Goal: Task Accomplishment & Management: Manage account settings

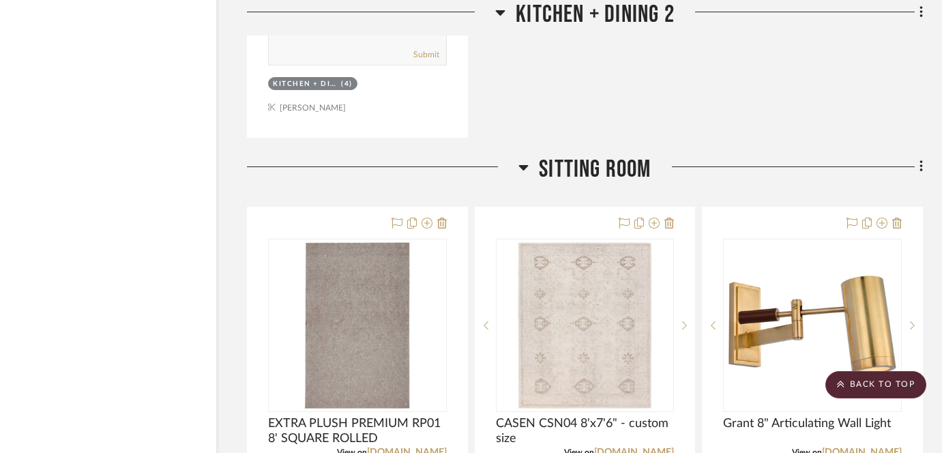
scroll to position [10969, 40]
click at [907, 385] on scroll-to-top-button "BACK TO TOP" at bounding box center [875, 384] width 101 height 27
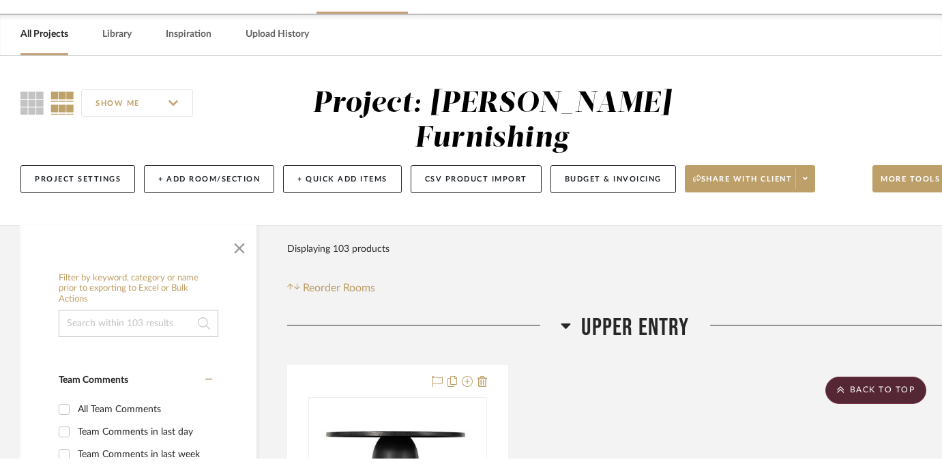
scroll to position [0, 0]
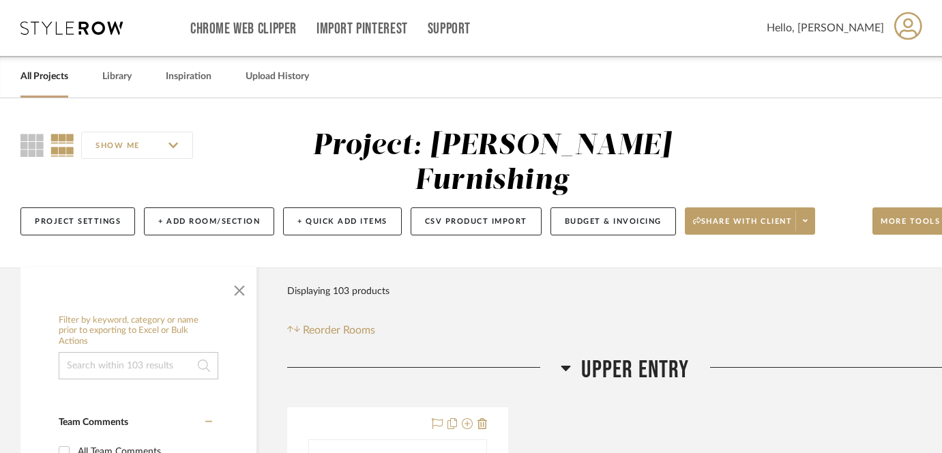
click at [68, 76] on div "All Projects Library Inspiration Upload History" at bounding box center [471, 77] width 942 height 42
click at [35, 76] on link "All Projects" at bounding box center [44, 77] width 48 height 18
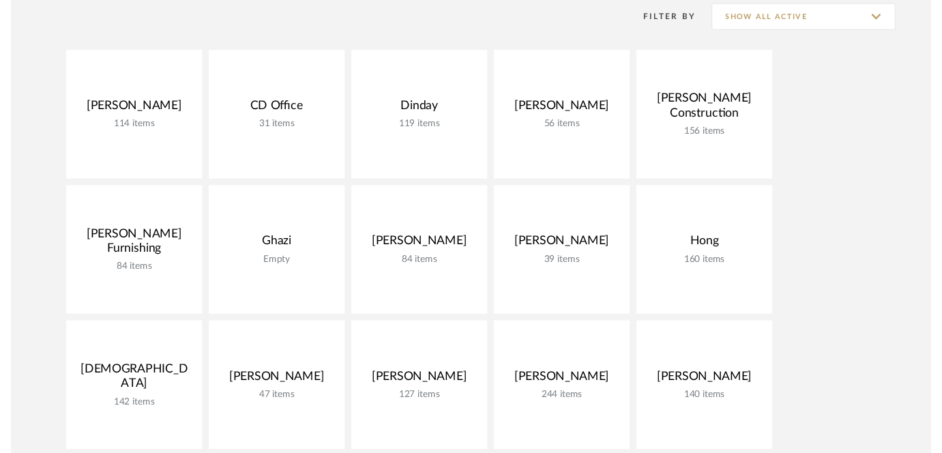
scroll to position [204, 0]
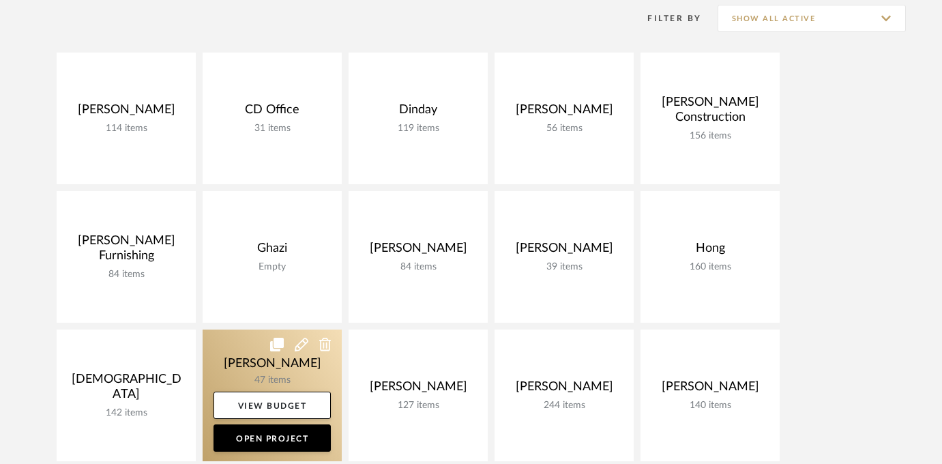
click at [286, 365] on link at bounding box center [272, 395] width 139 height 132
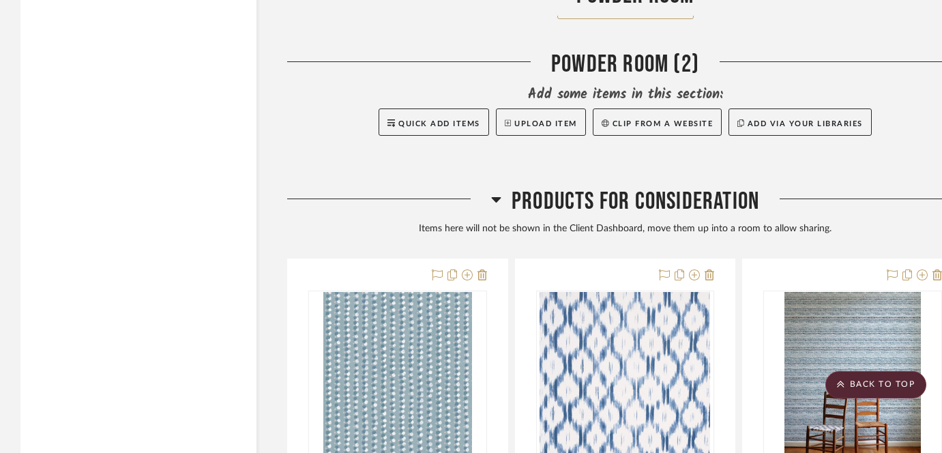
scroll to position [4805, 0]
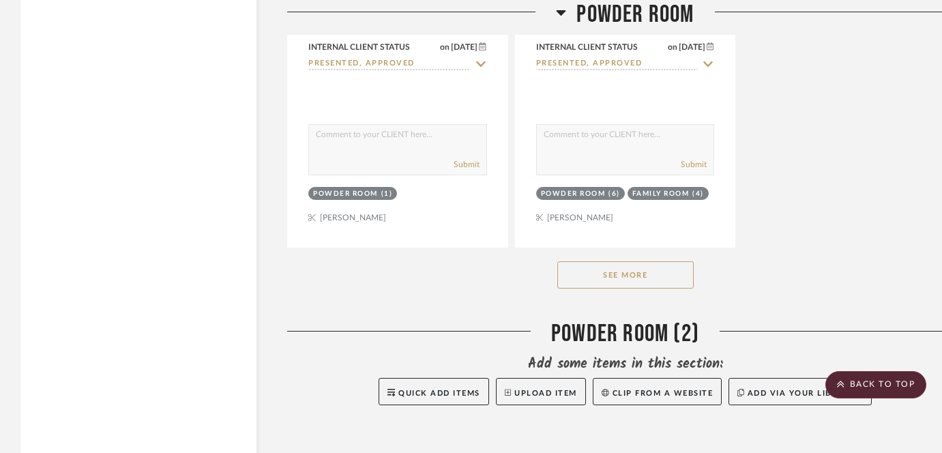
click at [622, 269] on button "See More" at bounding box center [625, 274] width 136 height 27
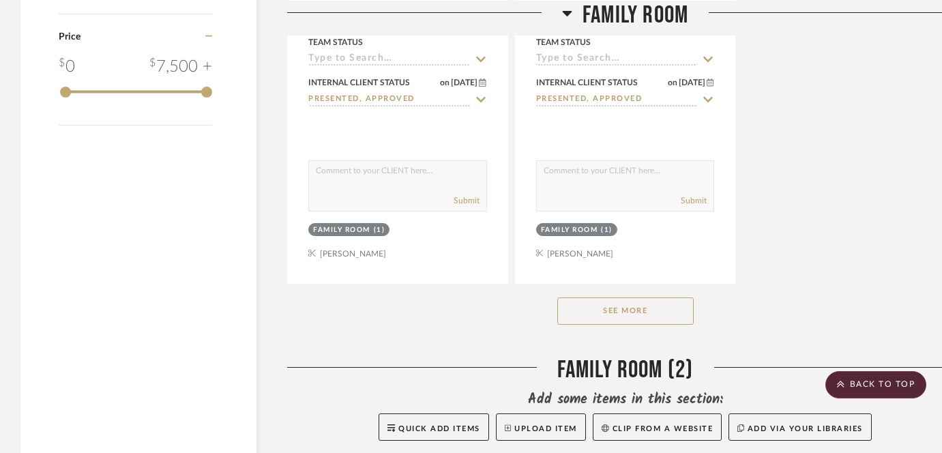
scroll to position [1950, 0]
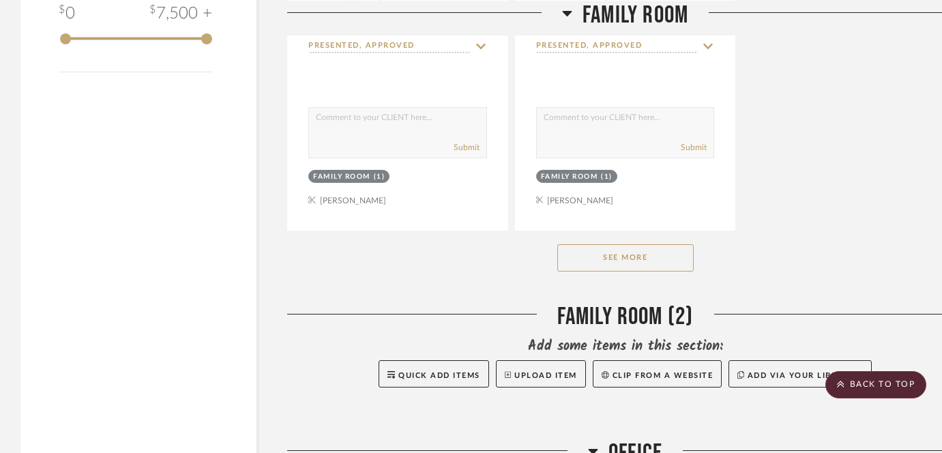
click at [640, 254] on button "See More" at bounding box center [625, 257] width 136 height 27
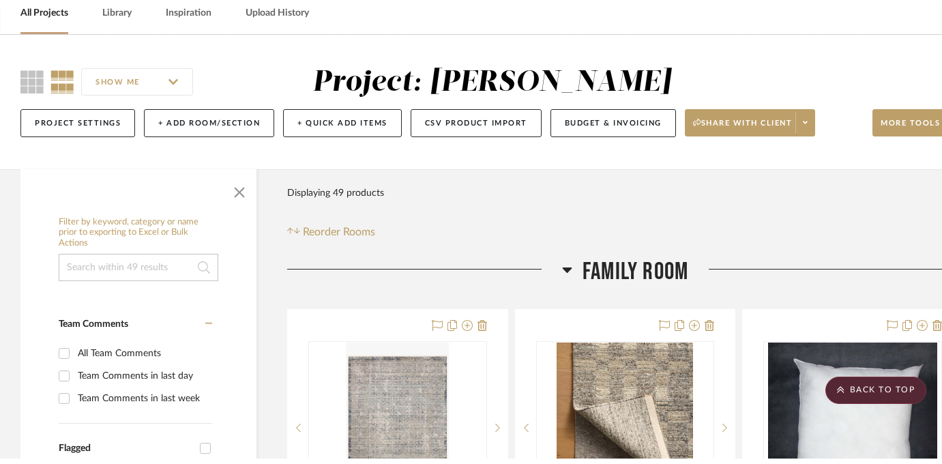
scroll to position [0, 0]
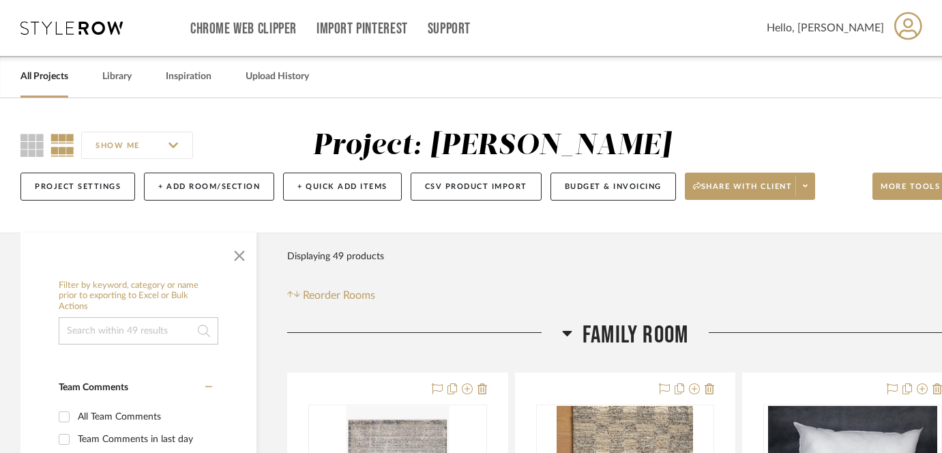
click at [55, 82] on link "All Projects" at bounding box center [44, 77] width 48 height 18
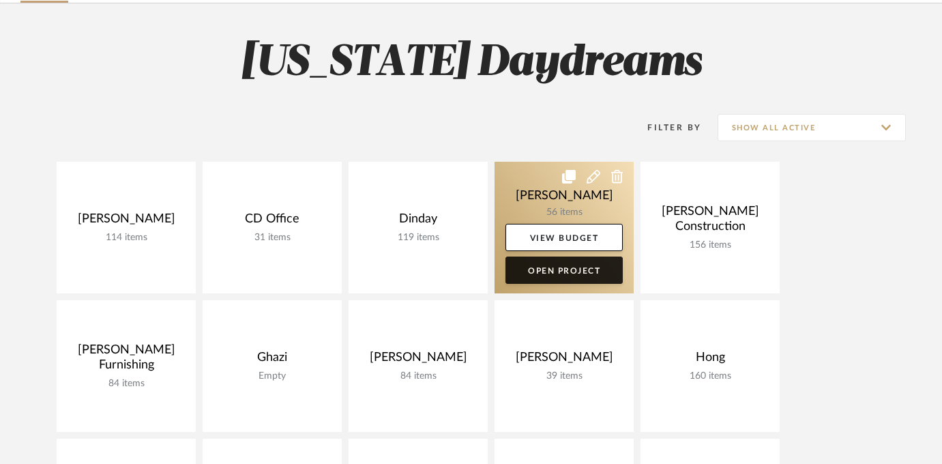
scroll to position [104, 0]
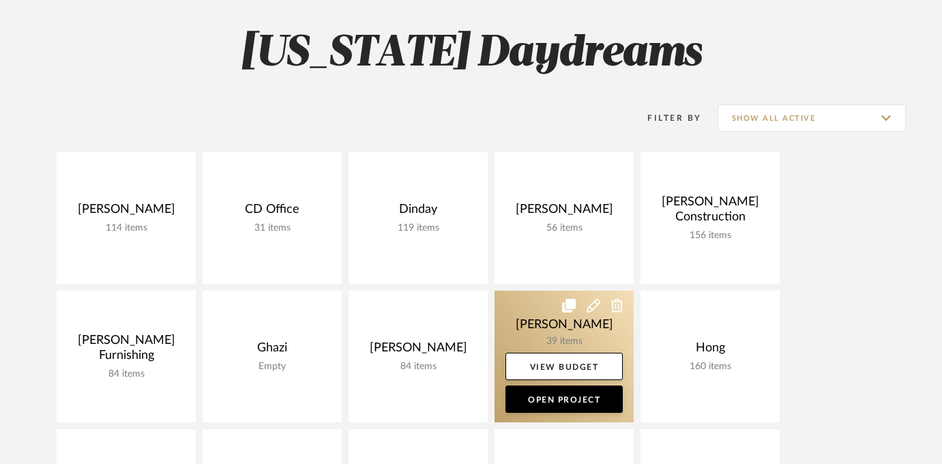
click at [572, 327] on link at bounding box center [564, 357] width 139 height 132
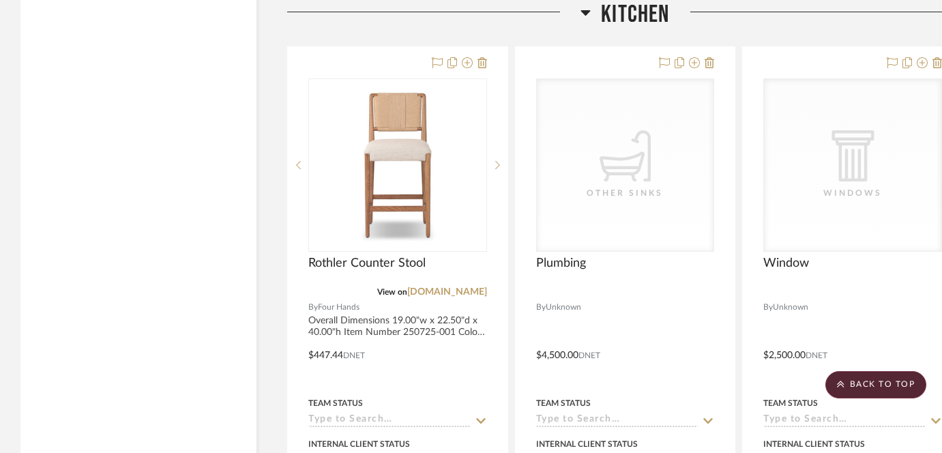
scroll to position [2477, 0]
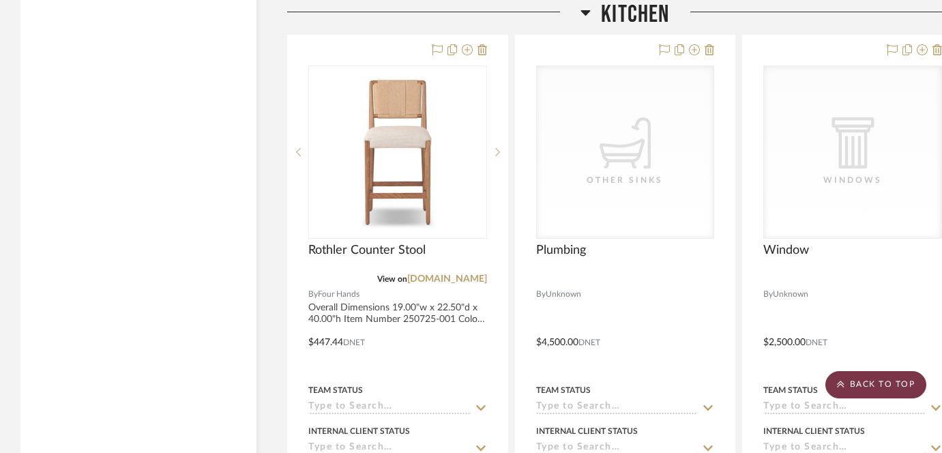
click at [879, 385] on scroll-to-top-button "BACK TO TOP" at bounding box center [875, 384] width 101 height 27
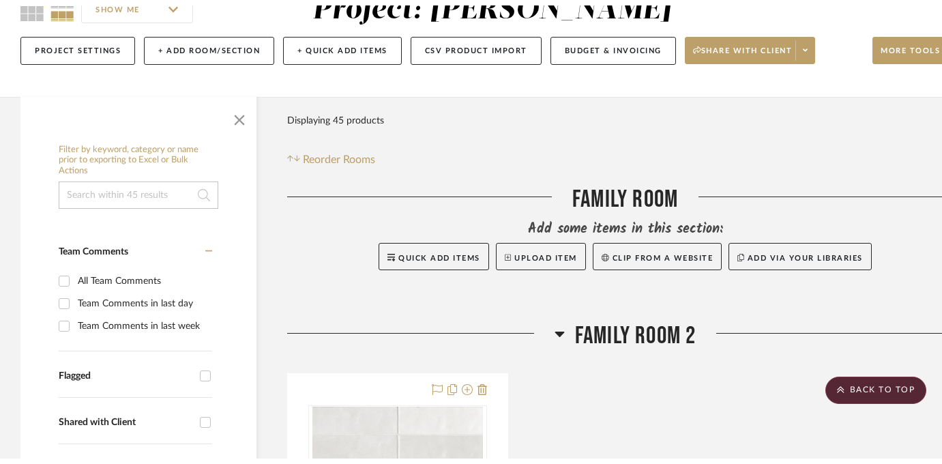
scroll to position [0, 0]
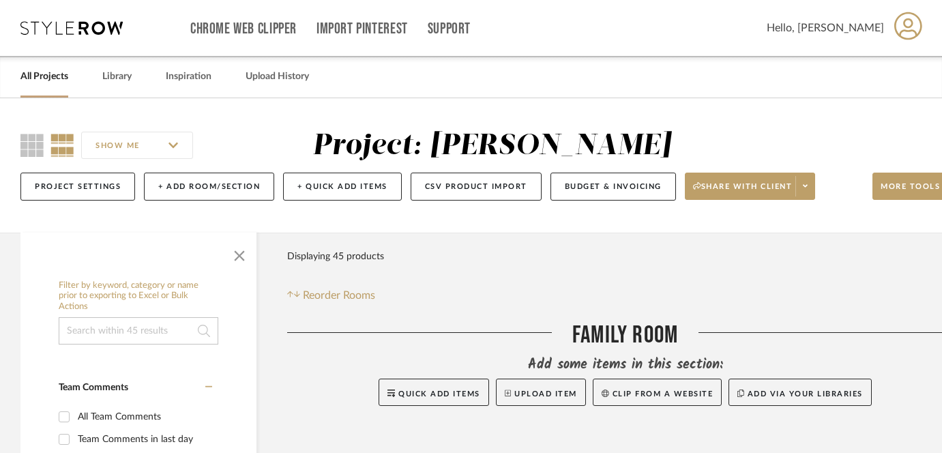
click at [45, 73] on link "All Projects" at bounding box center [44, 77] width 48 height 18
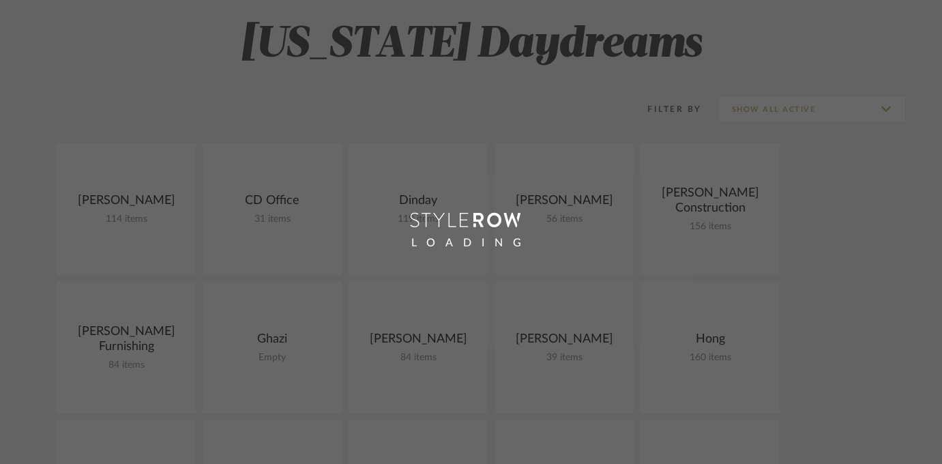
scroll to position [274, 0]
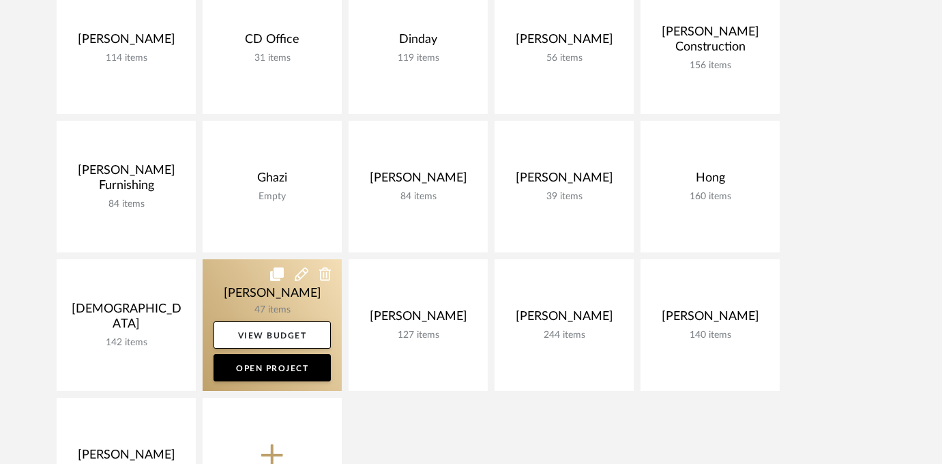
click at [252, 299] on link at bounding box center [272, 325] width 139 height 132
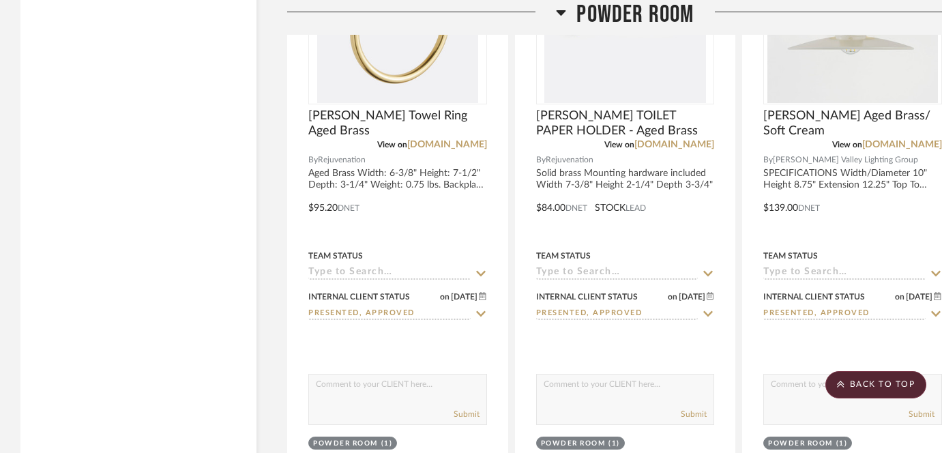
scroll to position [3951, 0]
click at [863, 387] on scroll-to-top-button "BACK TO TOP" at bounding box center [875, 384] width 101 height 27
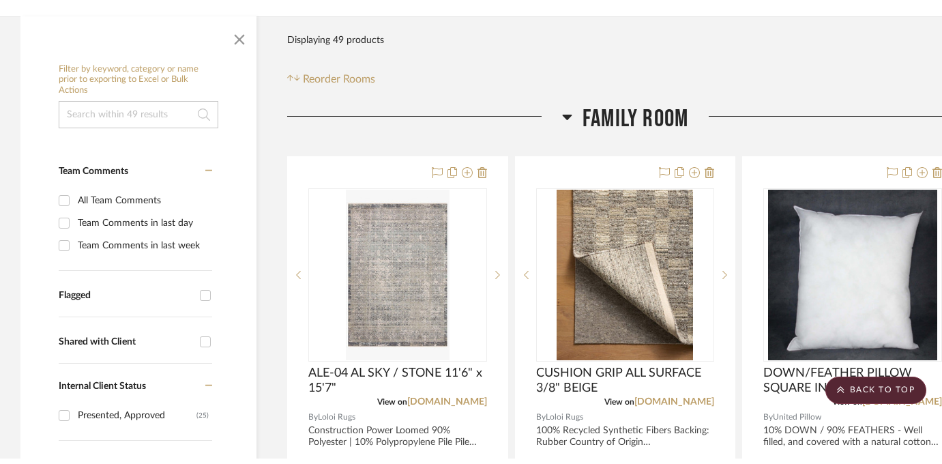
scroll to position [0, 0]
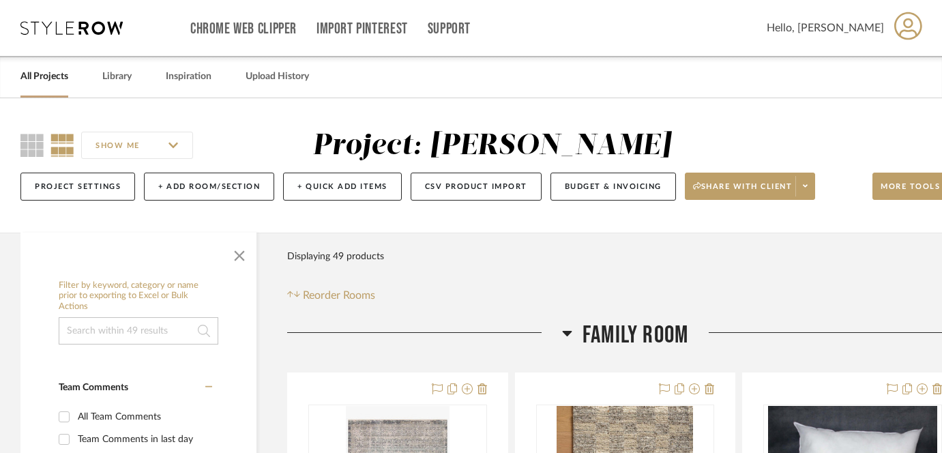
click at [46, 79] on link "All Projects" at bounding box center [44, 77] width 48 height 18
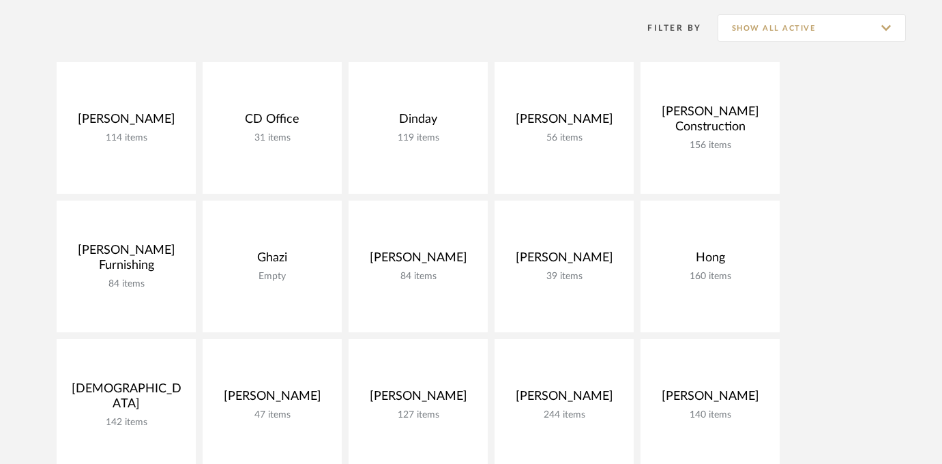
scroll to position [261, 0]
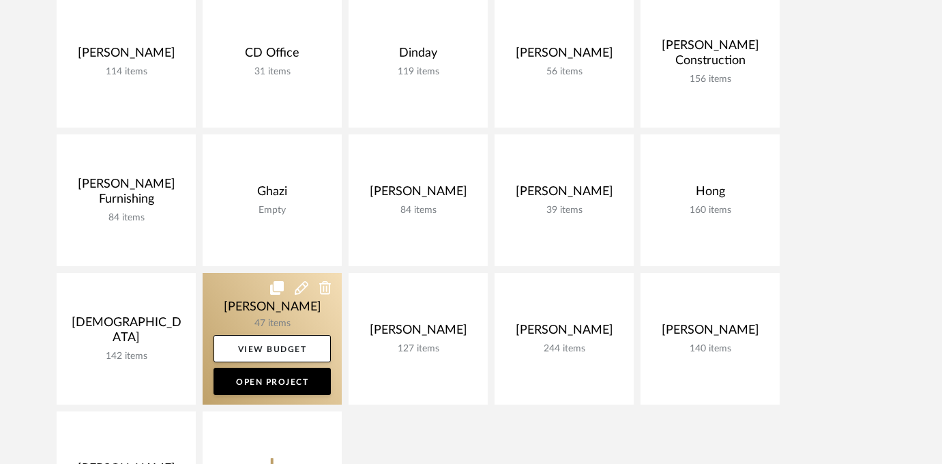
click at [282, 305] on link at bounding box center [272, 339] width 139 height 132
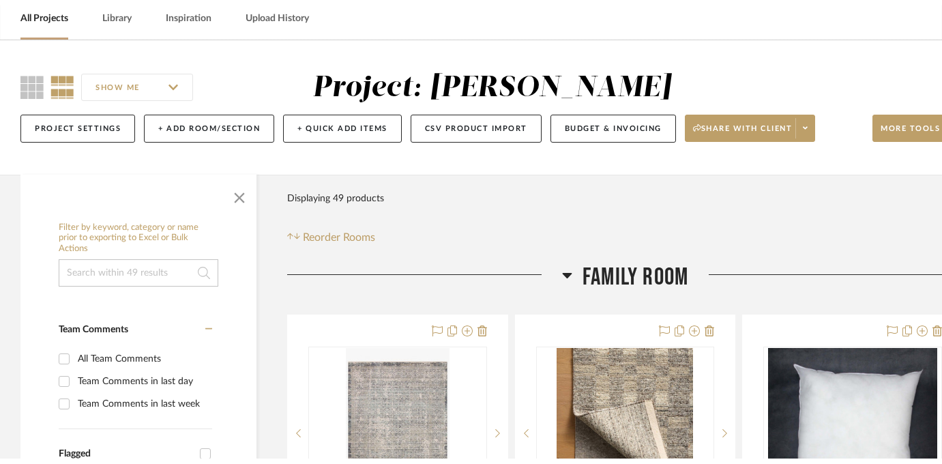
scroll to position [66, 0]
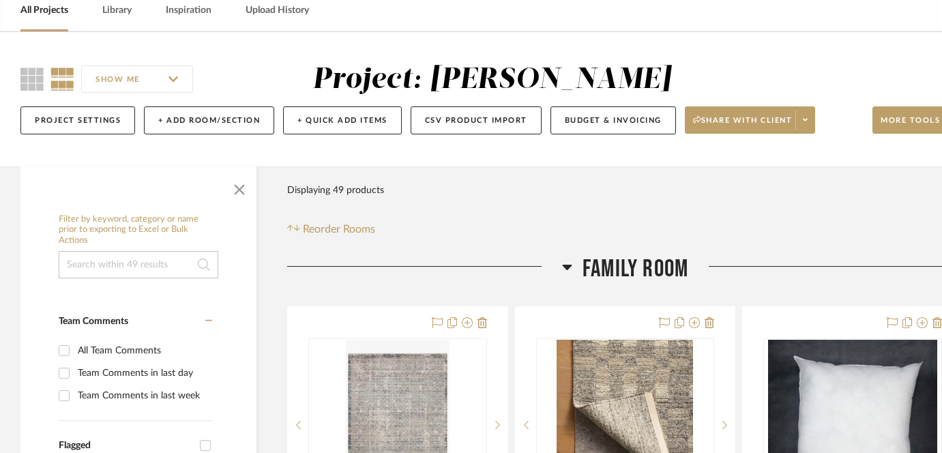
click at [61, 3] on link "All Projects" at bounding box center [44, 10] width 48 height 18
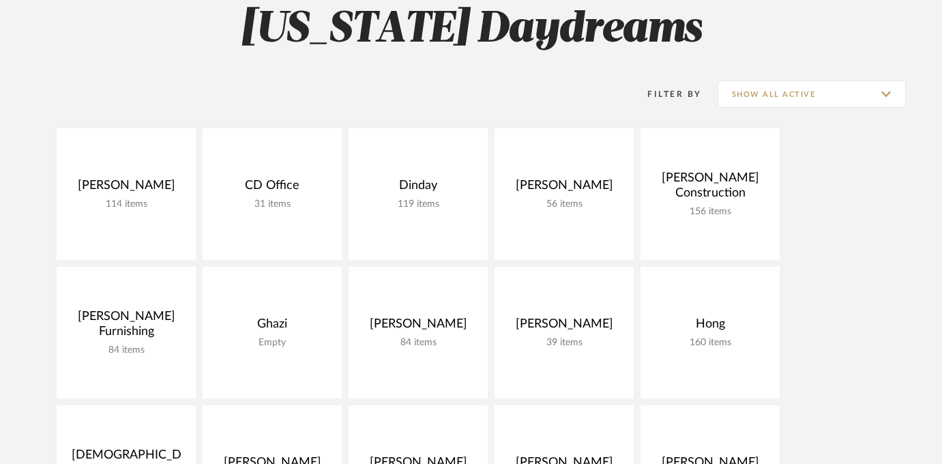
scroll to position [218, 0]
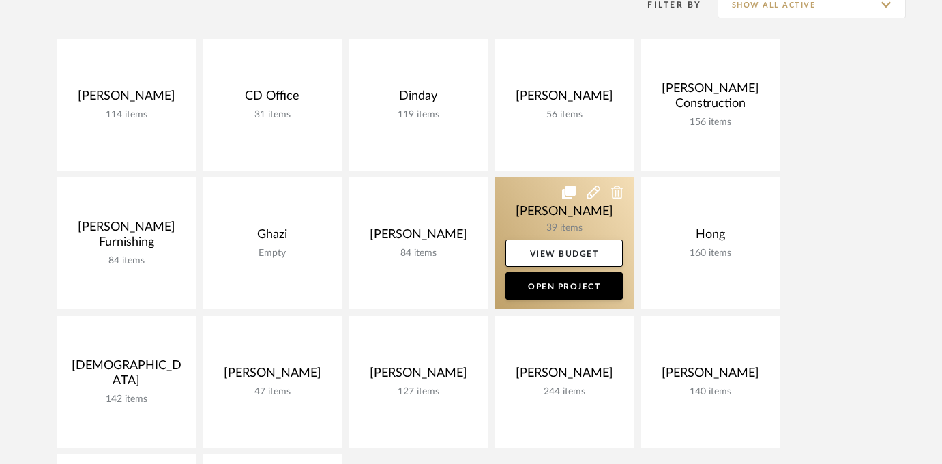
click at [551, 214] on link at bounding box center [564, 243] width 139 height 132
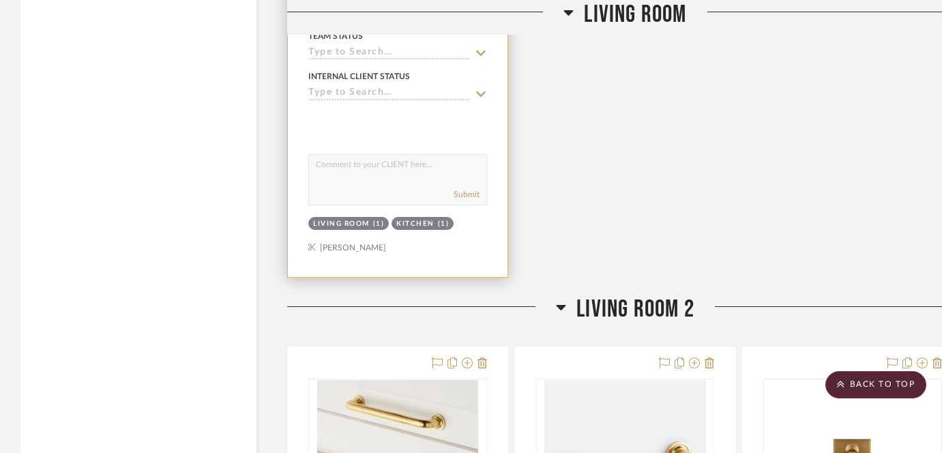
scroll to position [6395, 0]
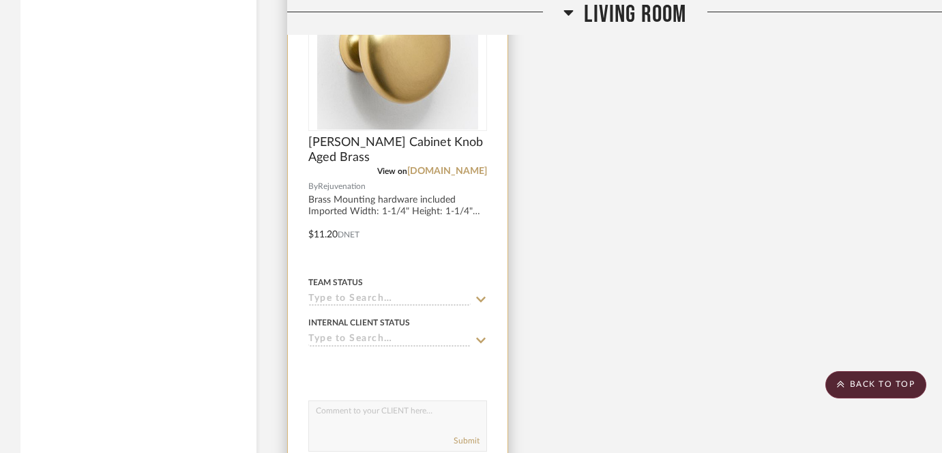
click at [0, 0] on img at bounding box center [0, 0] width 0 height 0
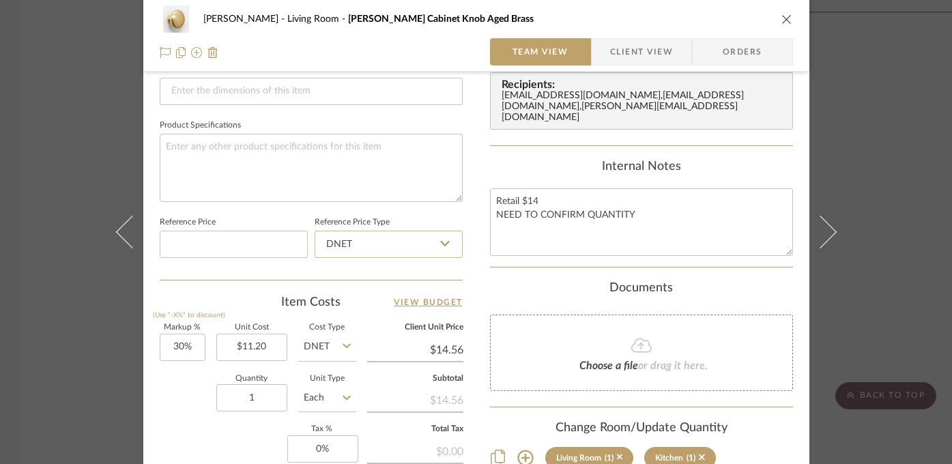
scroll to position [636, 0]
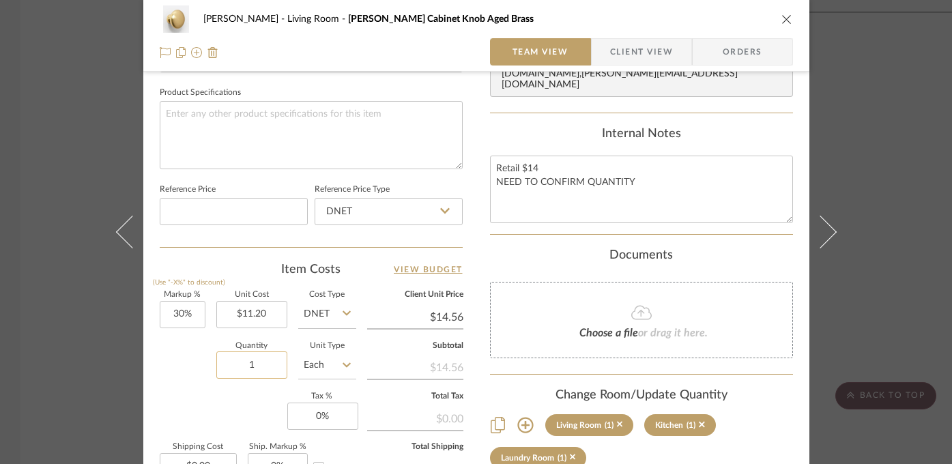
click at [243, 355] on input "1" at bounding box center [251, 364] width 71 height 27
click at [245, 364] on input "1" at bounding box center [251, 364] width 71 height 27
type input "2"
click at [169, 369] on div "Quantity 2 Unit Type Each" at bounding box center [258, 366] width 196 height 48
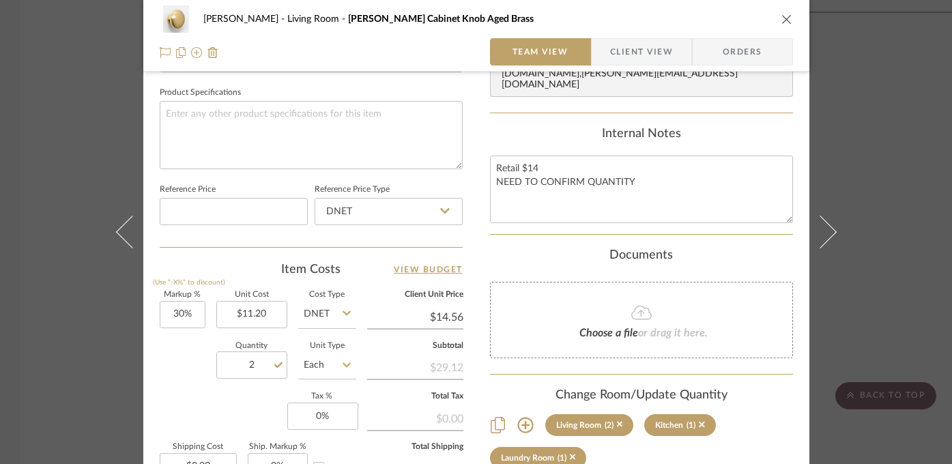
click at [57, 338] on div "[PERSON_NAME] Living Room [PERSON_NAME] Cabinet Knob Aged Brass Team View Clien…" at bounding box center [476, 232] width 952 height 464
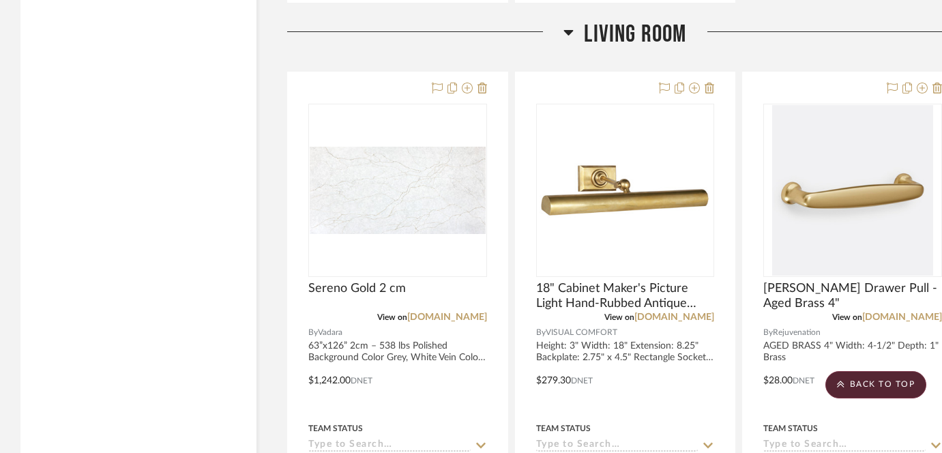
scroll to position [5642, 0]
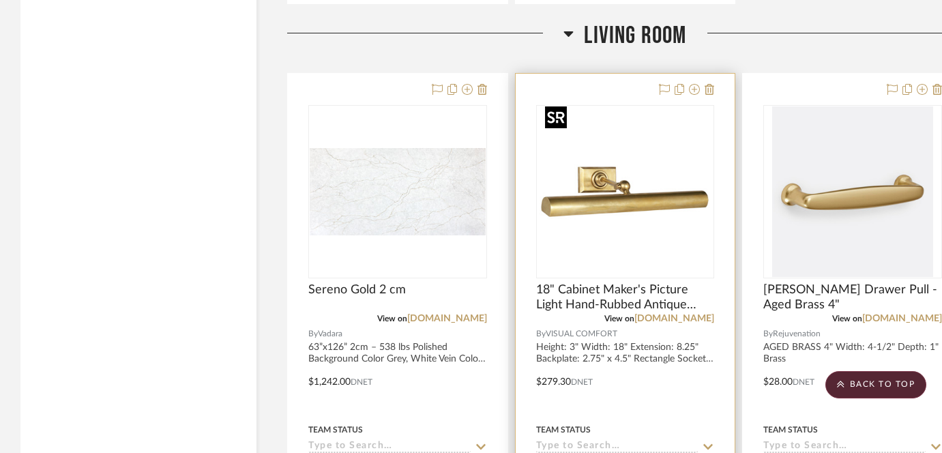
click at [597, 202] on img "0" at bounding box center [625, 191] width 171 height 171
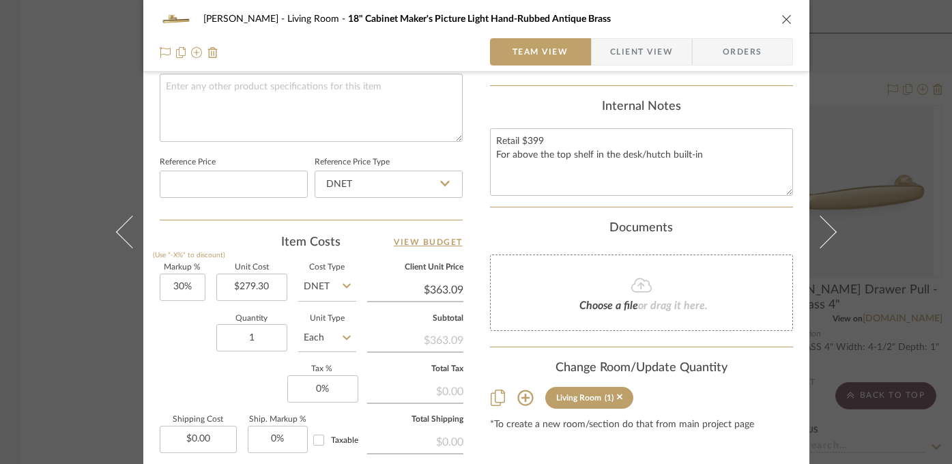
scroll to position [693, 0]
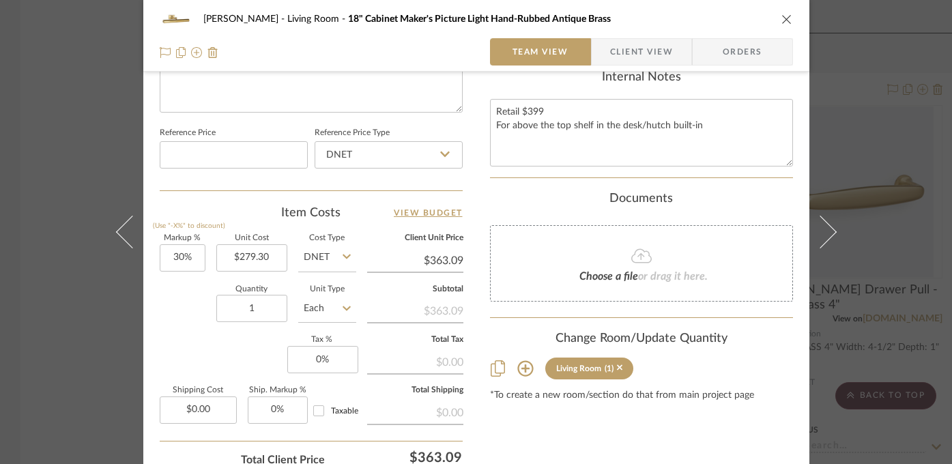
click at [38, 352] on div "[PERSON_NAME] Living Room 18" Cabinet Maker's Picture Light Hand-Rubbed Antique…" at bounding box center [476, 232] width 952 height 464
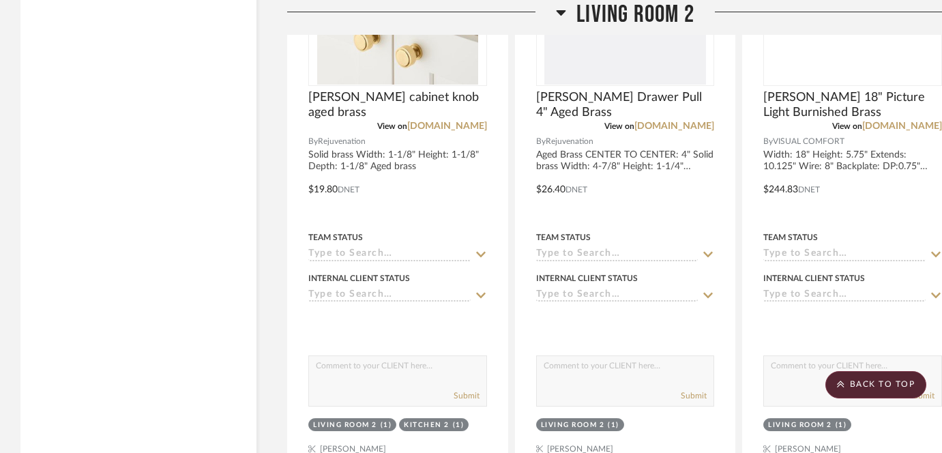
scroll to position [7009, 0]
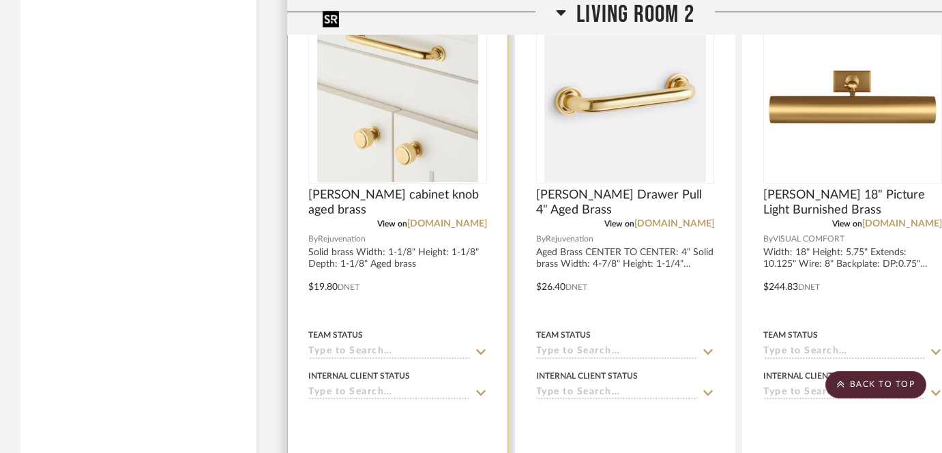
click at [0, 0] on img at bounding box center [0, 0] width 0 height 0
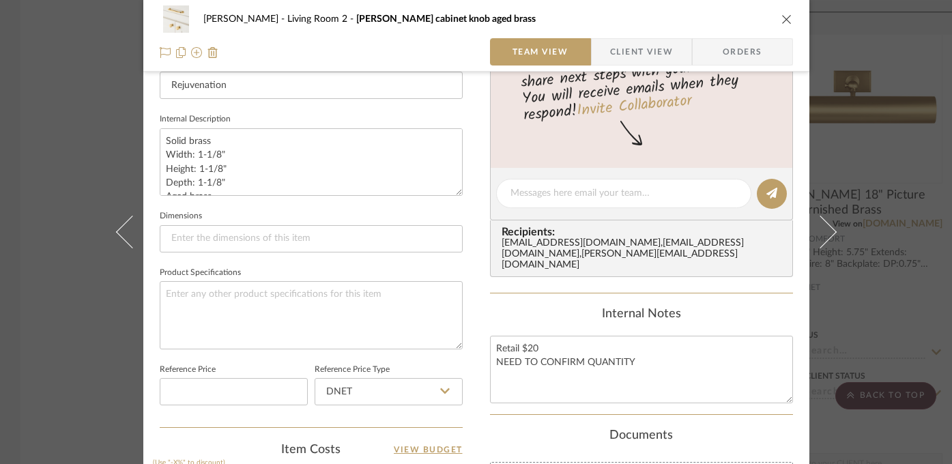
scroll to position [589, 0]
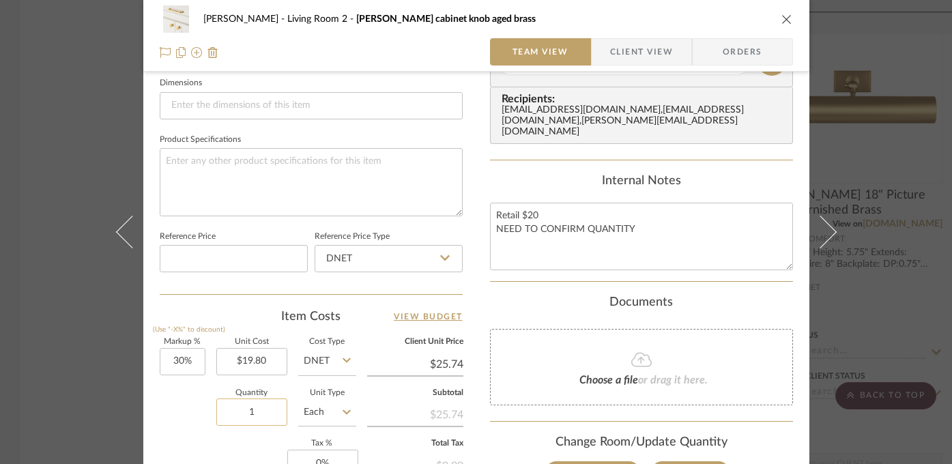
click at [241, 415] on input "1" at bounding box center [251, 411] width 71 height 27
type input "2"
click at [179, 406] on div "Quantity 2 Unit Type Each" at bounding box center [258, 414] width 196 height 48
click at [44, 369] on div "[PERSON_NAME] Living Room 2 [PERSON_NAME] cabinet knob aged brass Team View Cli…" at bounding box center [476, 232] width 952 height 464
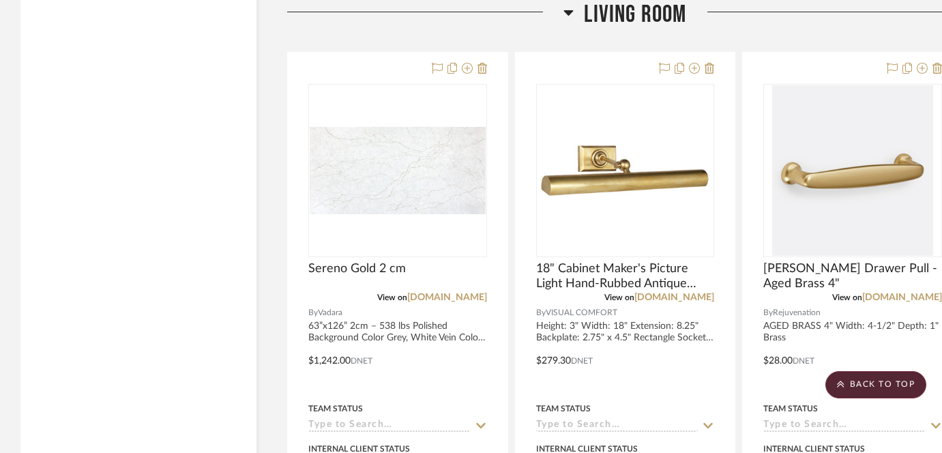
scroll to position [5661, 0]
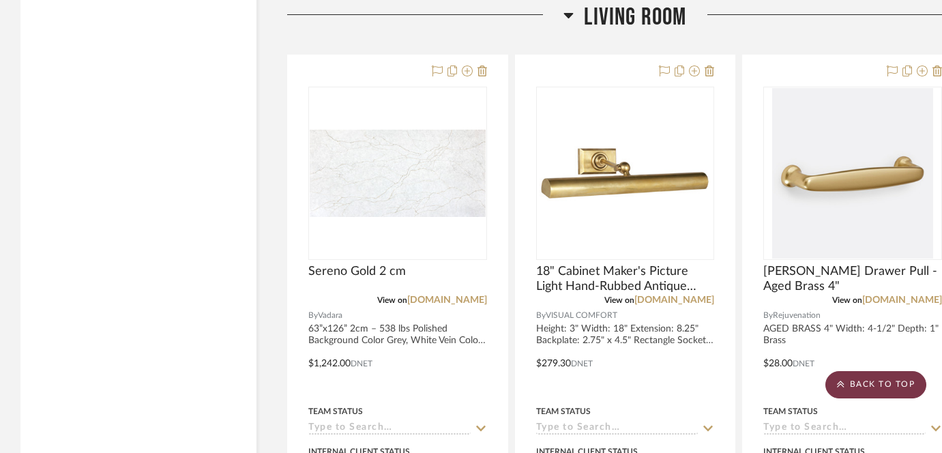
click at [857, 383] on scroll-to-top-button "BACK TO TOP" at bounding box center [875, 384] width 101 height 27
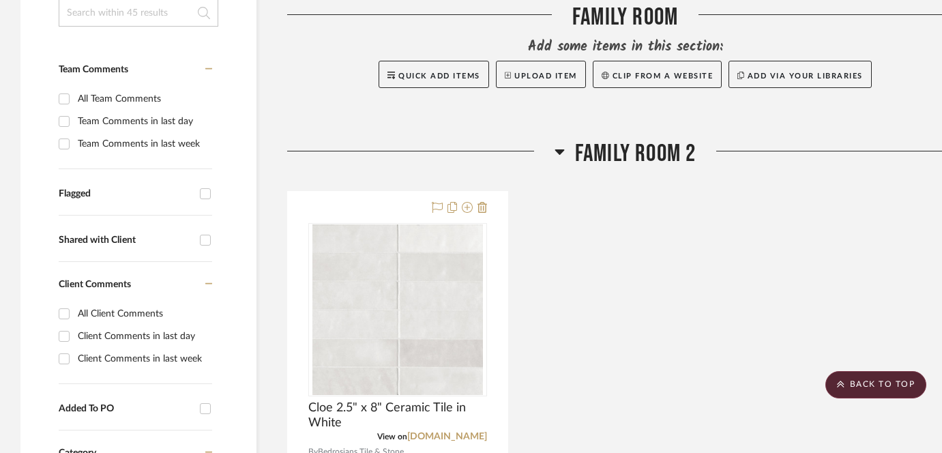
scroll to position [0, 0]
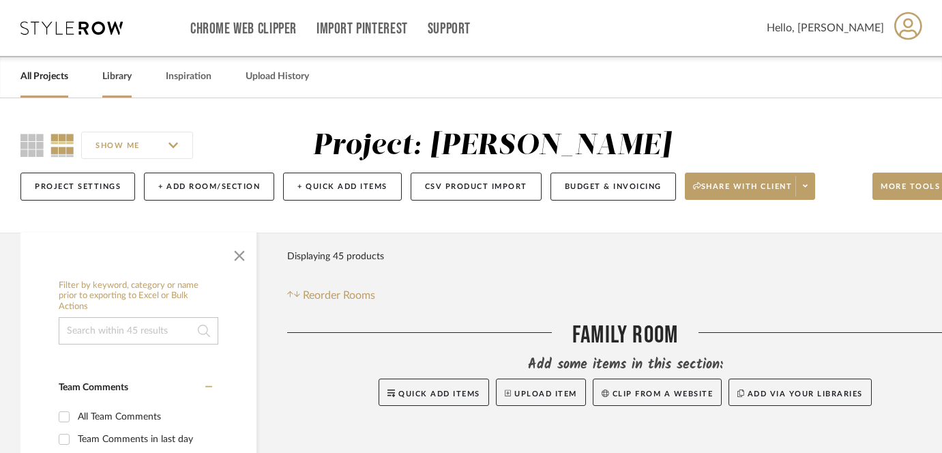
click at [108, 74] on link "Library" at bounding box center [116, 77] width 29 height 18
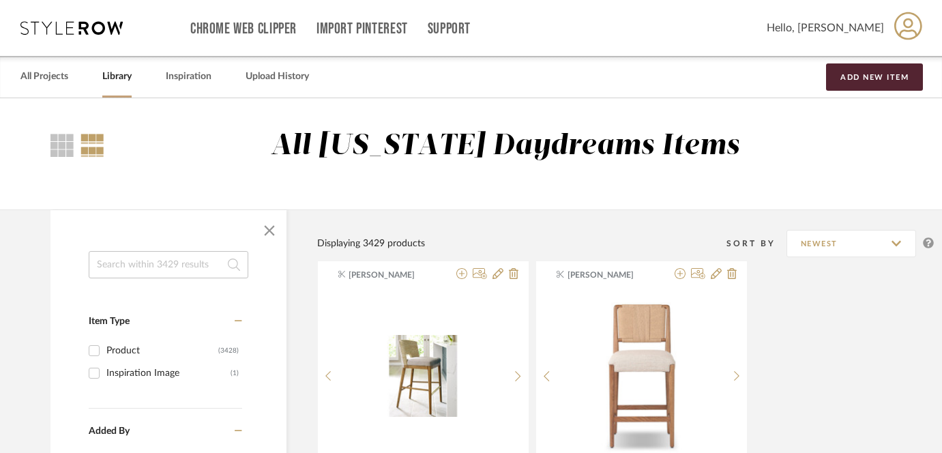
click at [128, 263] on input at bounding box center [169, 264] width 160 height 27
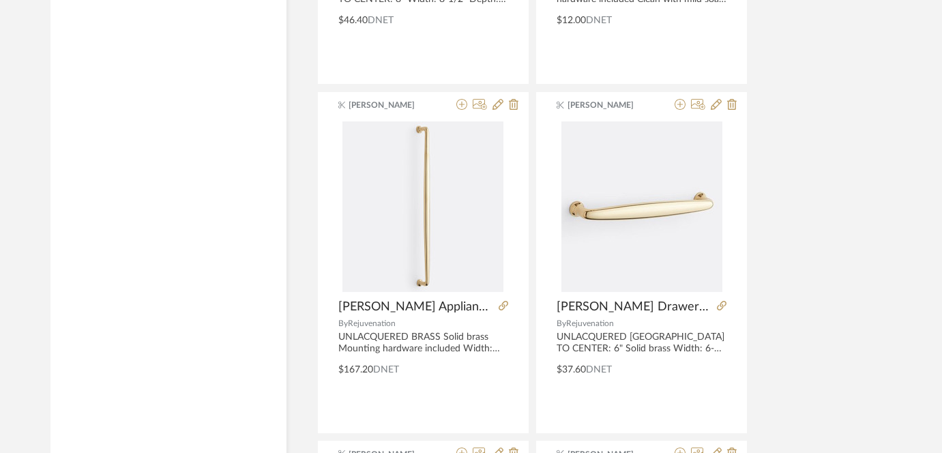
scroll to position [2690, 0]
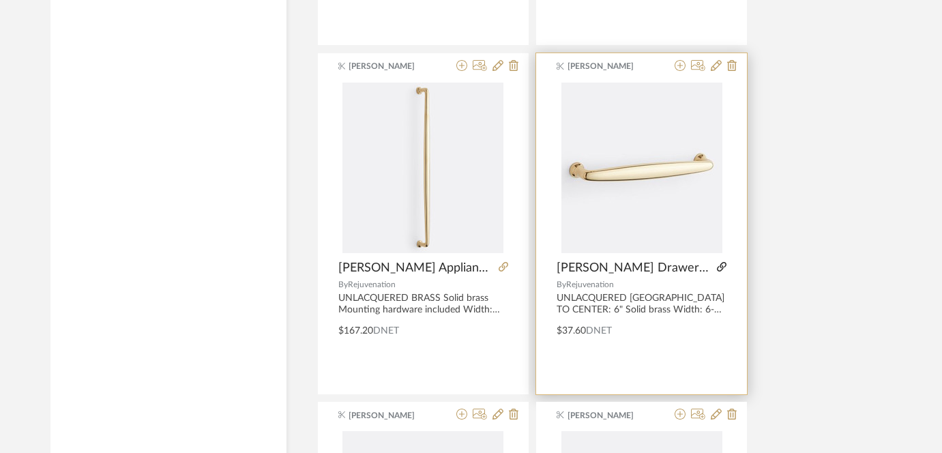
click at [724, 267] on icon at bounding box center [722, 267] width 10 height 10
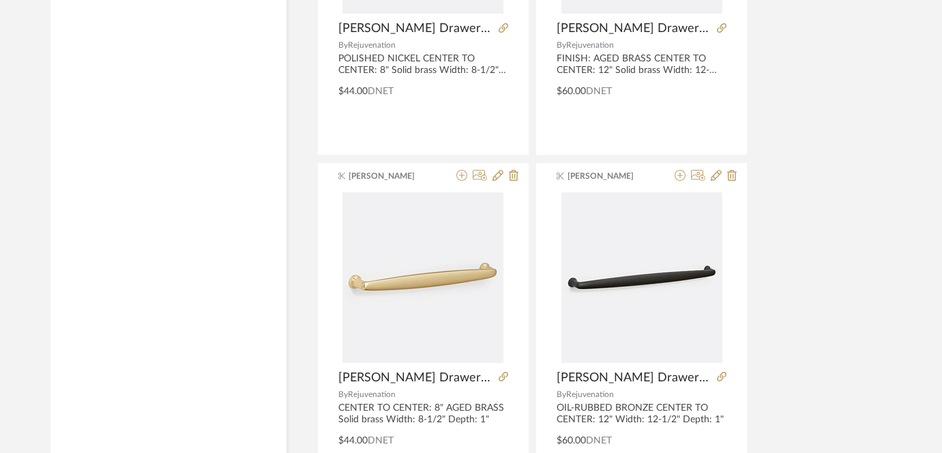
scroll to position [1886, 0]
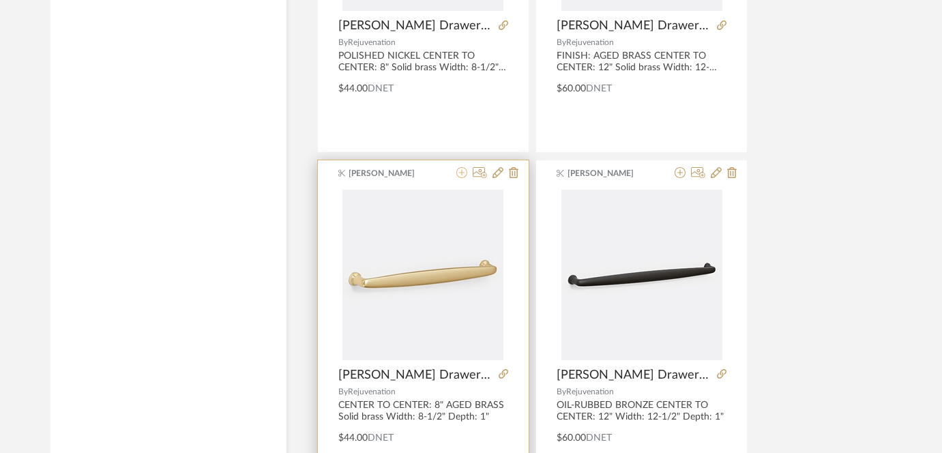
click at [467, 169] on icon at bounding box center [461, 172] width 11 height 11
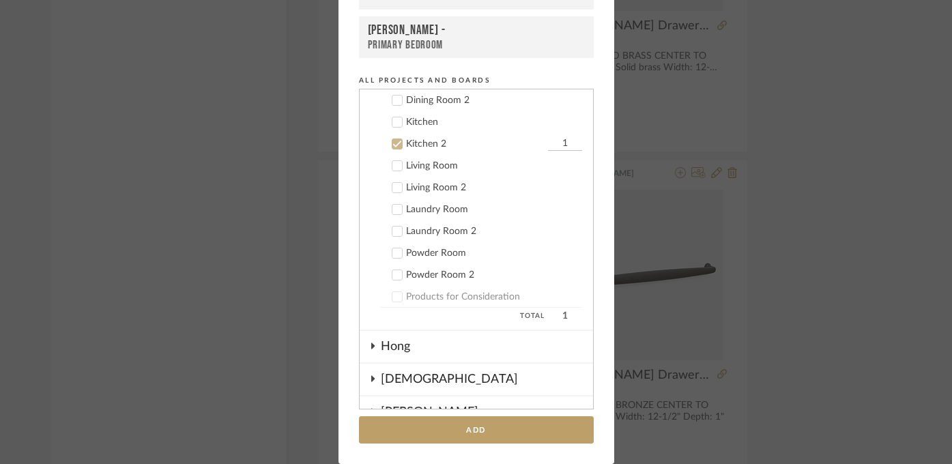
scroll to position [301, 0]
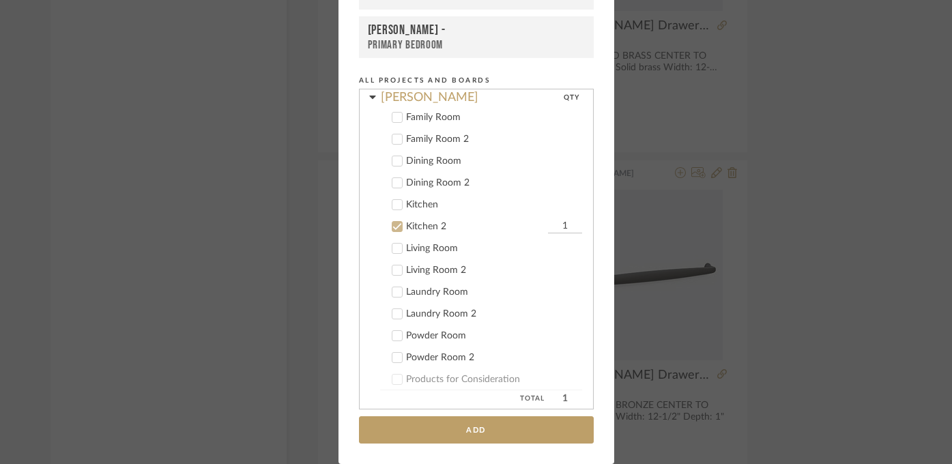
click at [392, 227] on icon at bounding box center [396, 227] width 9 height 7
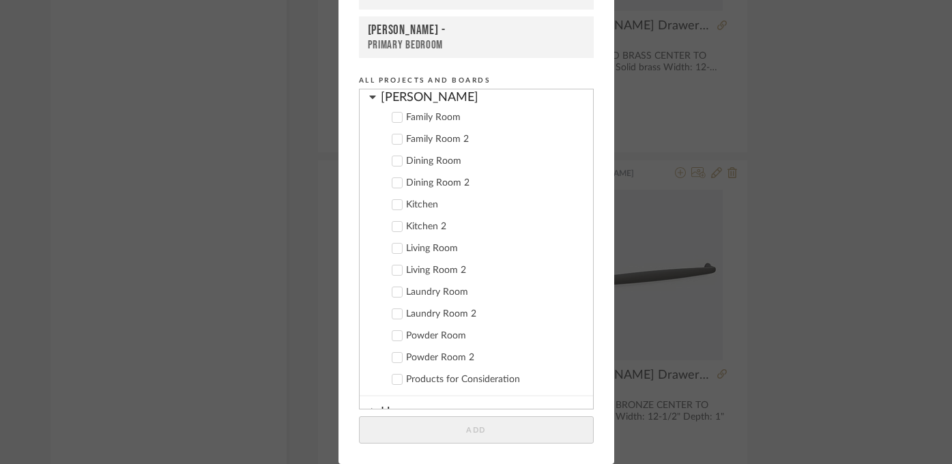
click at [392, 250] on icon at bounding box center [397, 249] width 10 height 10
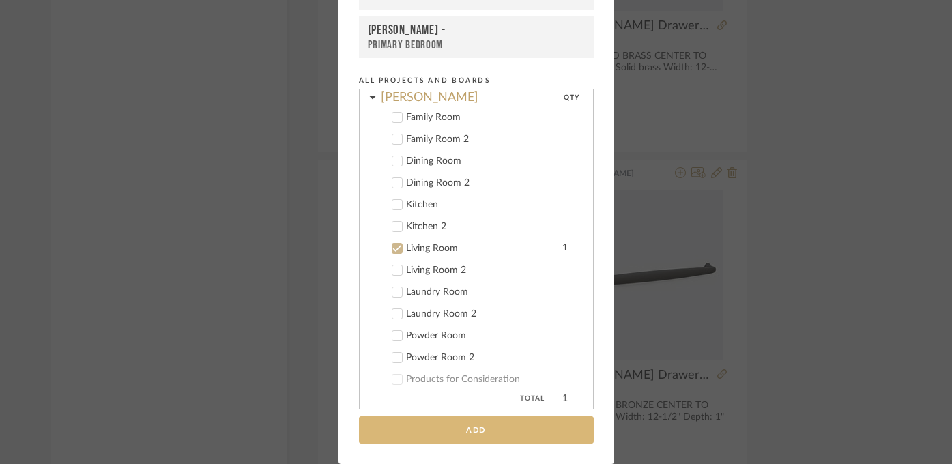
click at [464, 435] on button "Add" at bounding box center [476, 430] width 235 height 28
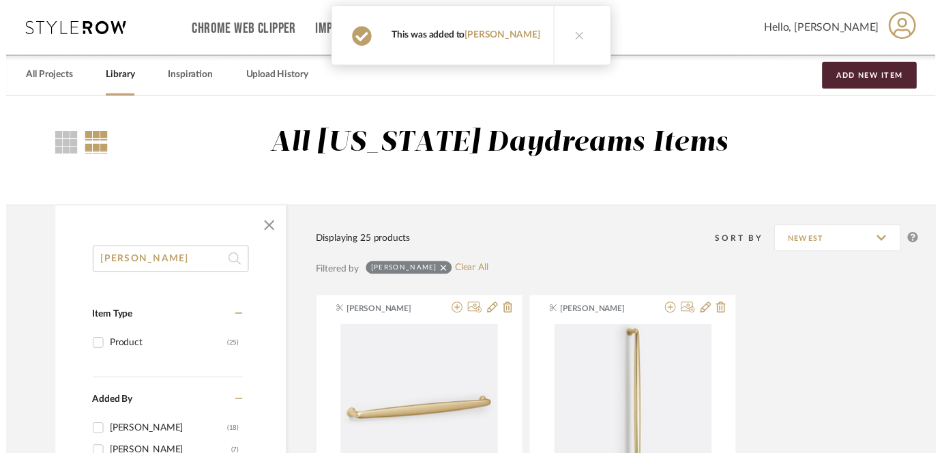
scroll to position [1886, 0]
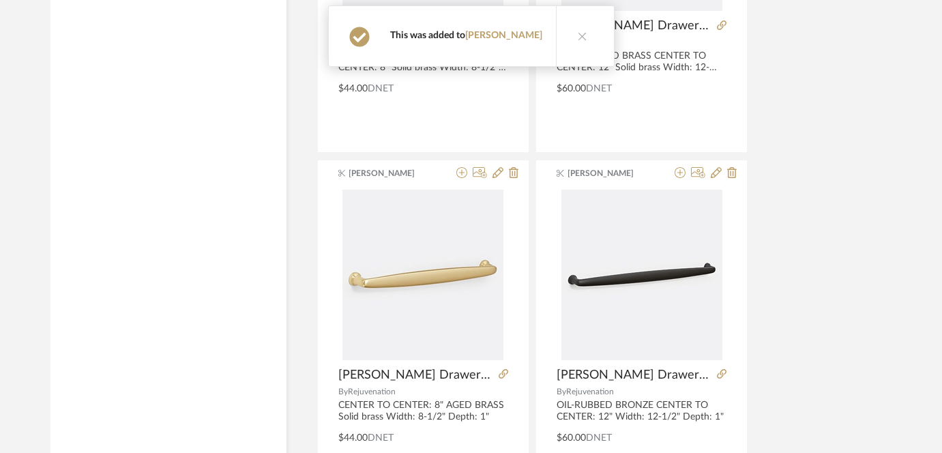
click at [578, 37] on icon at bounding box center [583, 36] width 10 height 10
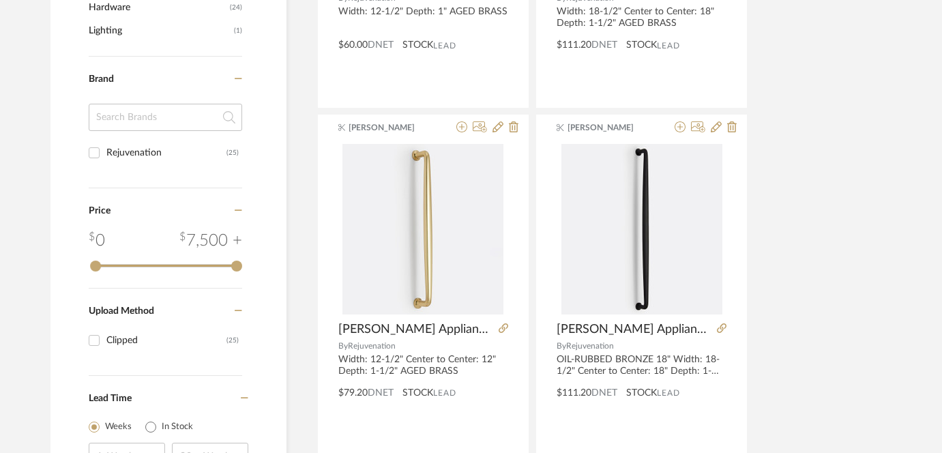
scroll to position [0, 0]
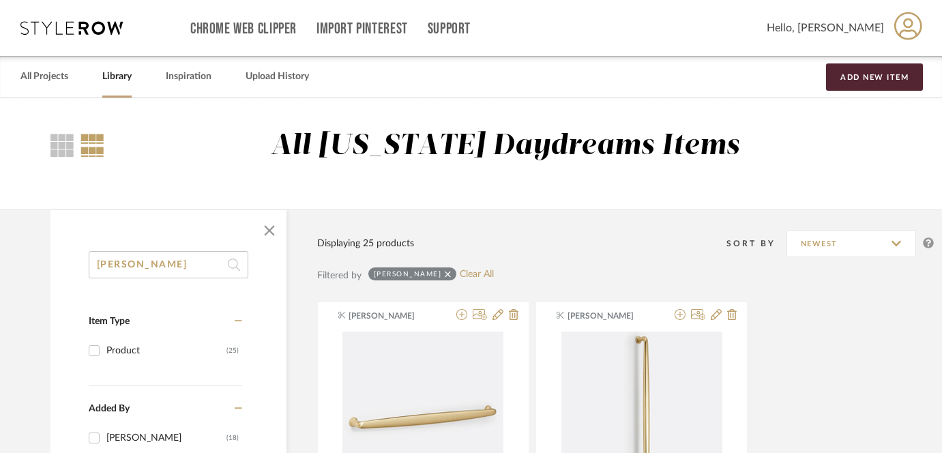
click at [162, 268] on input "[PERSON_NAME]" at bounding box center [169, 264] width 160 height 27
click at [163, 268] on input "[PERSON_NAME]" at bounding box center [169, 264] width 160 height 27
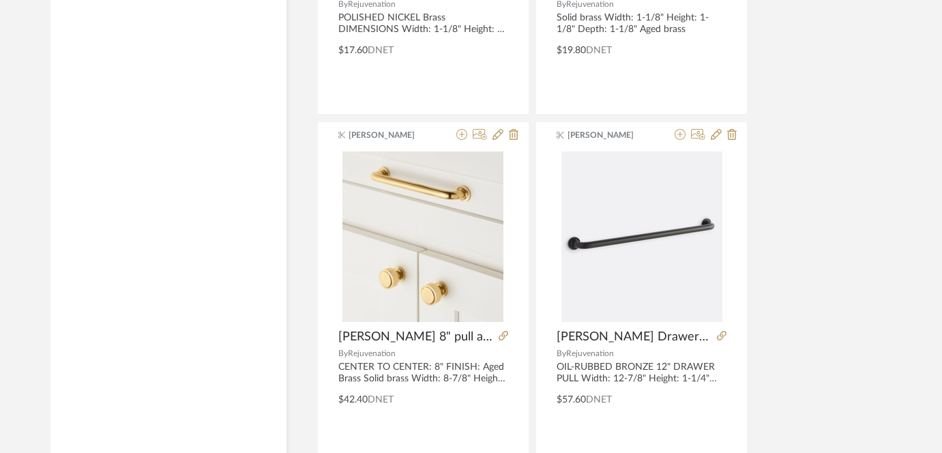
scroll to position [2710, 0]
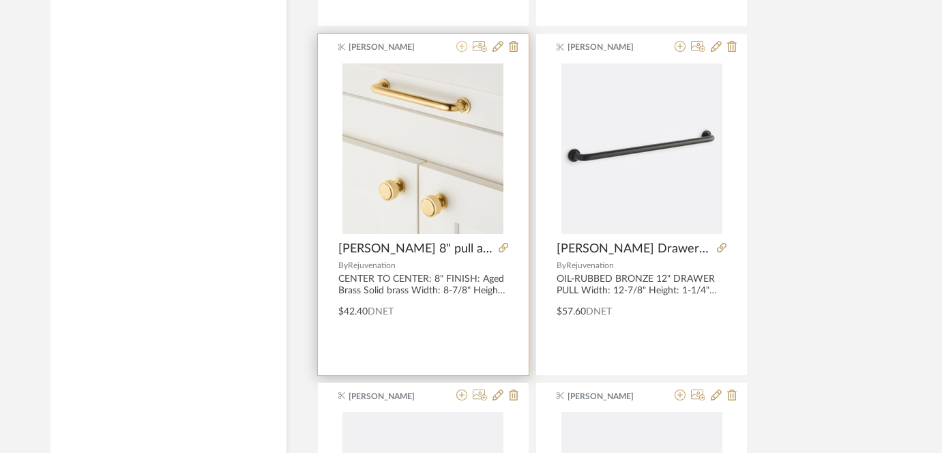
type input "[PERSON_NAME]"
click at [460, 48] on icon at bounding box center [461, 46] width 11 height 11
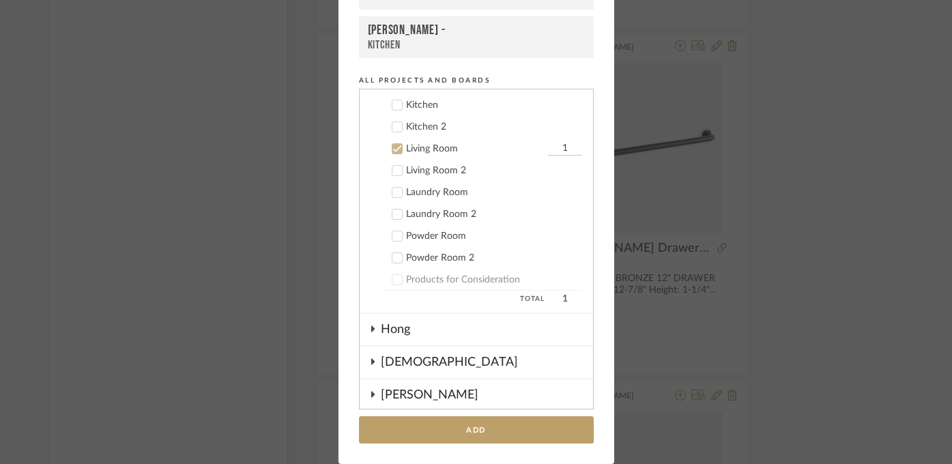
scroll to position [448, 0]
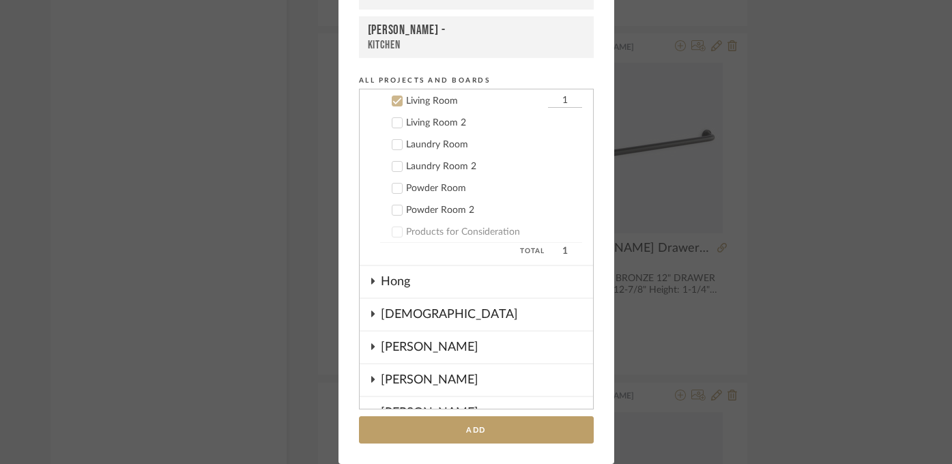
click at [394, 122] on icon at bounding box center [396, 123] width 9 height 7
click at [394, 102] on icon at bounding box center [397, 101] width 10 height 10
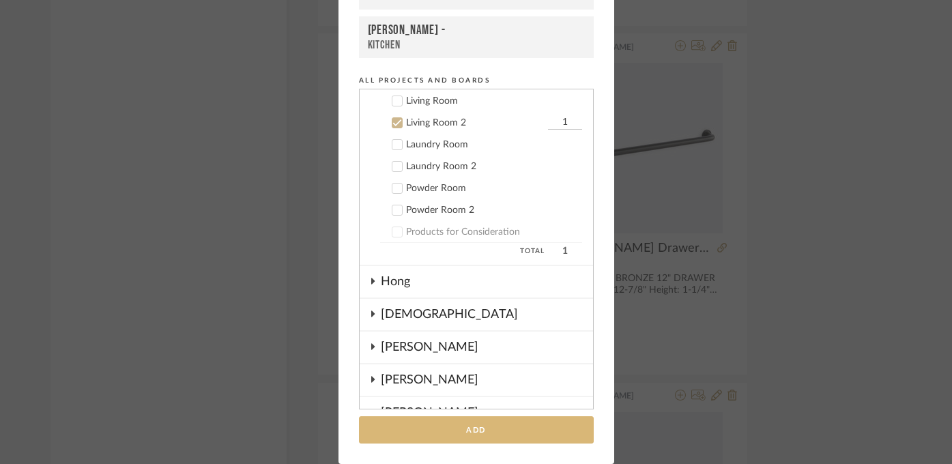
click at [460, 440] on button "Add" at bounding box center [476, 430] width 235 height 28
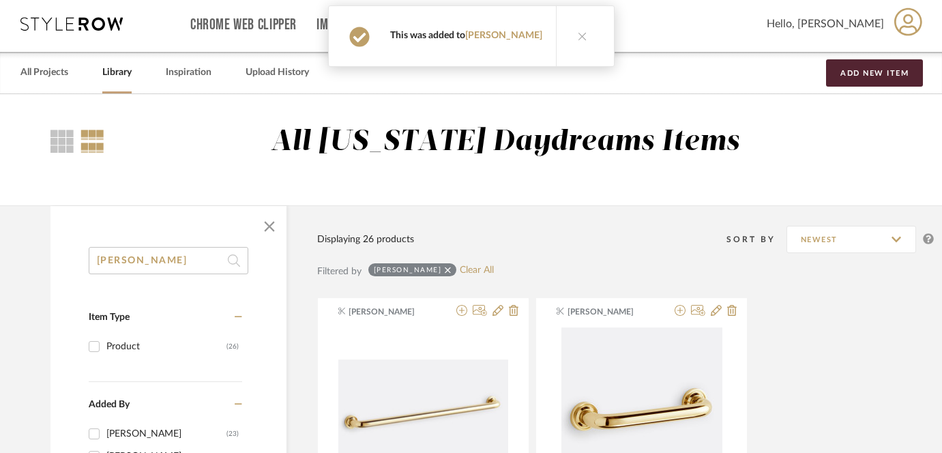
scroll to position [0, 0]
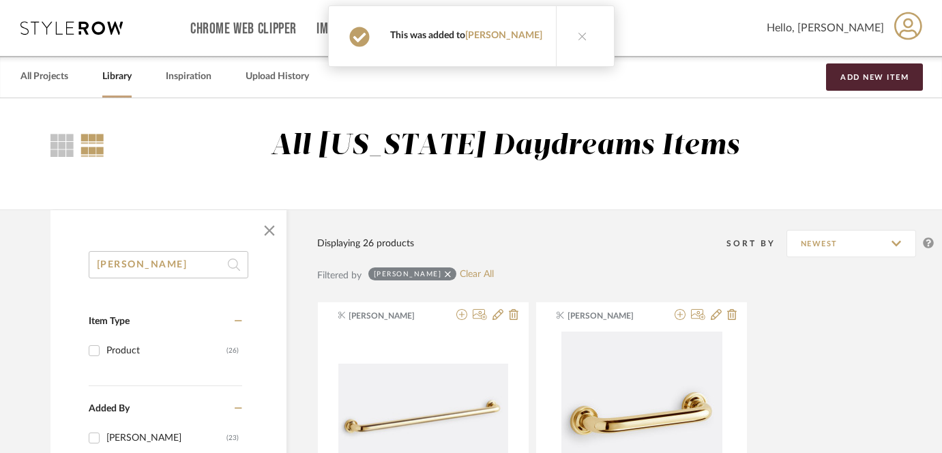
click at [118, 77] on link "Library" at bounding box center [116, 77] width 29 height 18
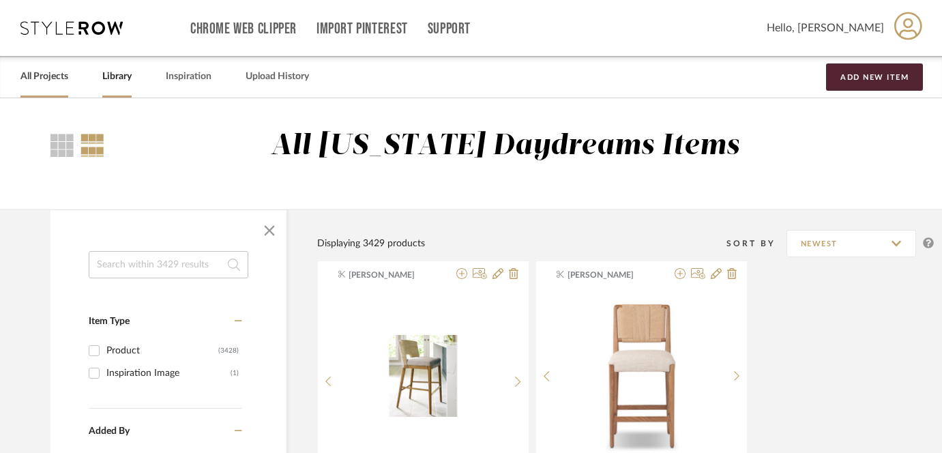
click at [55, 76] on link "All Projects" at bounding box center [44, 77] width 48 height 18
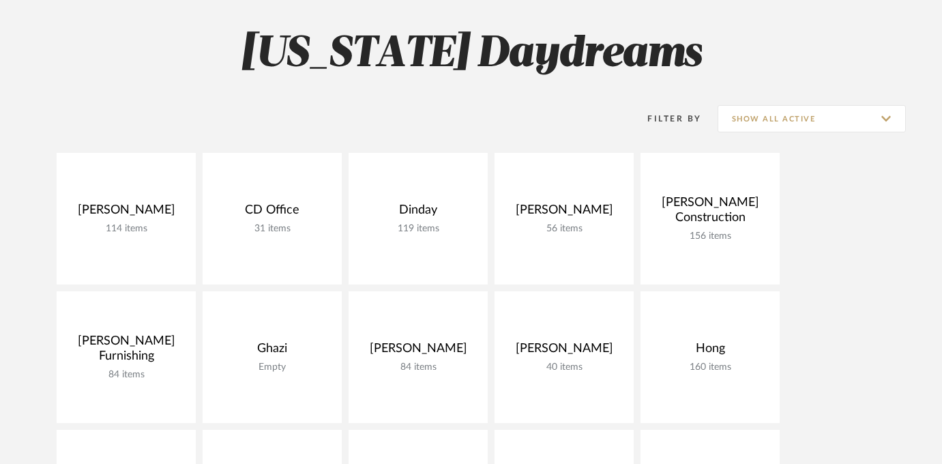
scroll to position [121, 0]
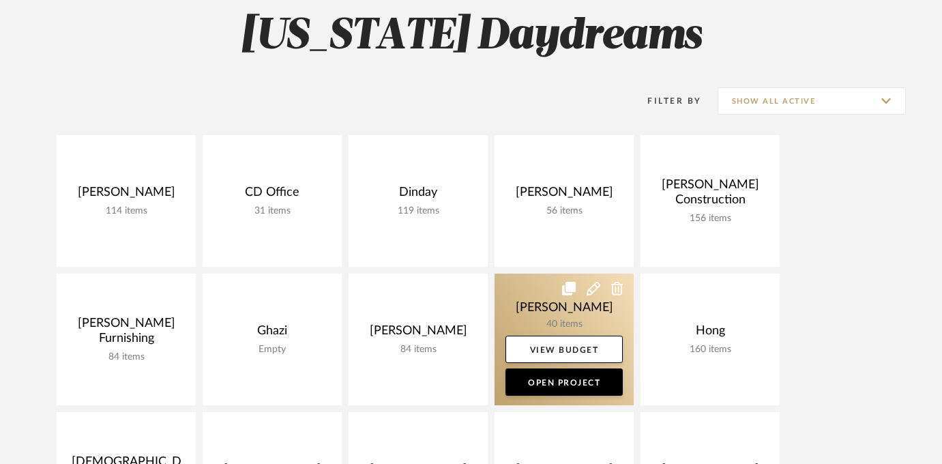
click at [555, 317] on link at bounding box center [564, 340] width 139 height 132
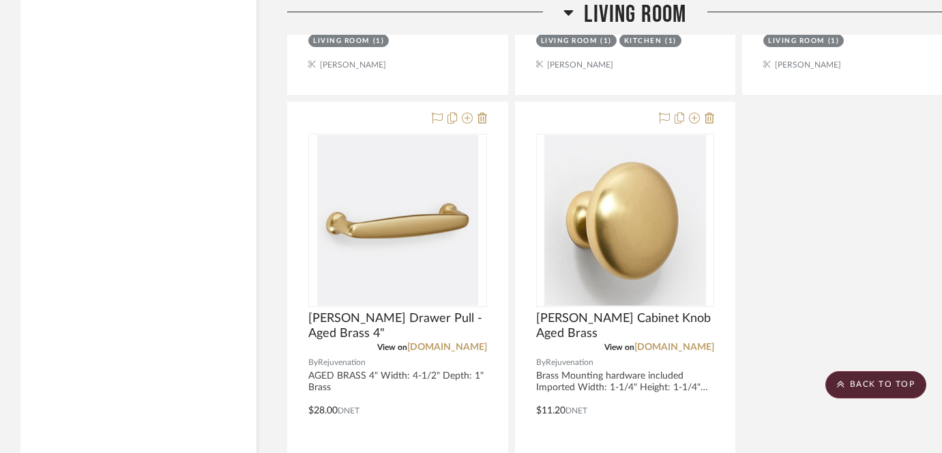
scroll to position [6221, 0]
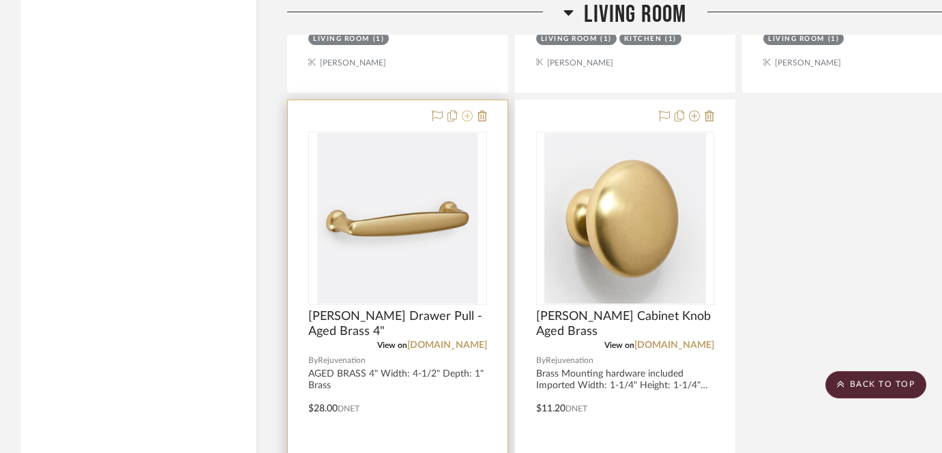
click at [465, 111] on icon at bounding box center [467, 116] width 11 height 11
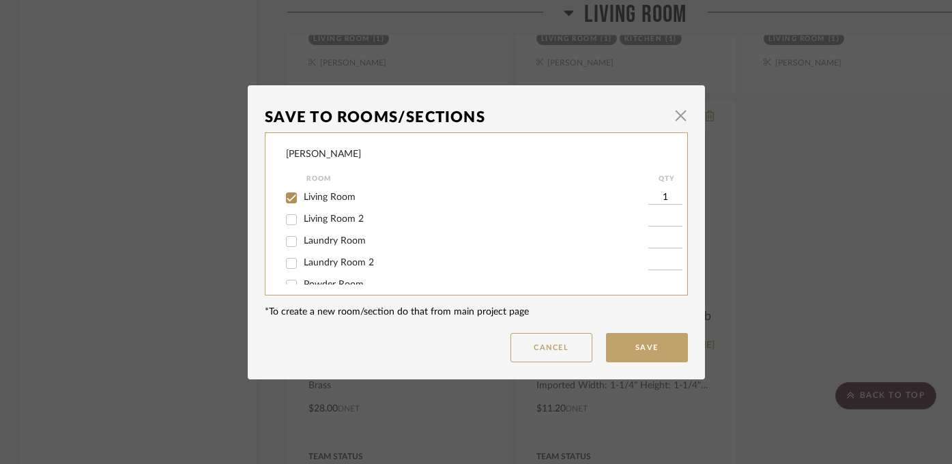
scroll to position [128, 0]
click at [289, 202] on input "Living Room" at bounding box center [291, 201] width 22 height 22
checkbox input "false"
click at [649, 369] on dialog-content "Save To Rooms/Sections × [PERSON_NAME] Room QTY Family Room Family Room 2 Dinin…" at bounding box center [476, 232] width 457 height 294
click at [649, 349] on button "Save" at bounding box center [647, 347] width 82 height 29
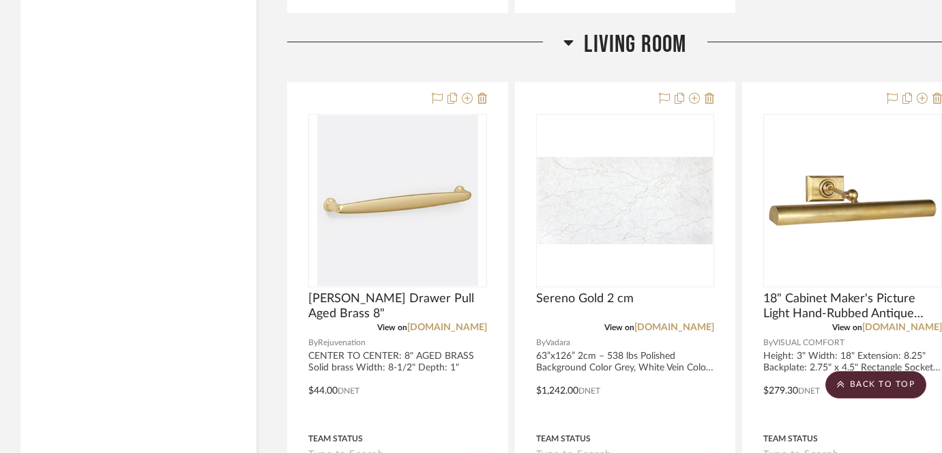
scroll to position [5637, 0]
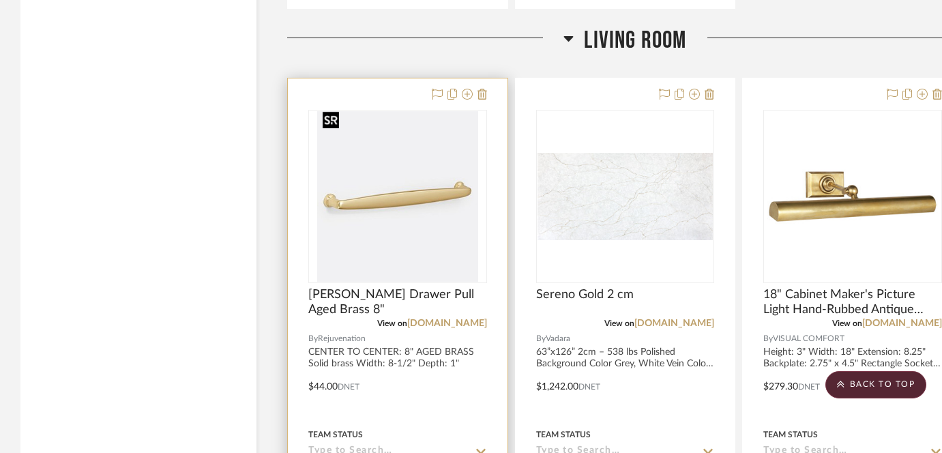
click at [402, 212] on img "0" at bounding box center [397, 196] width 161 height 171
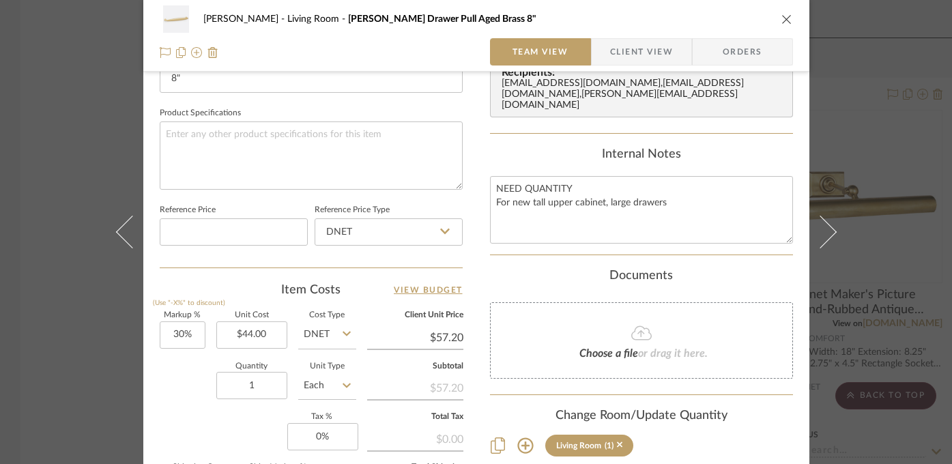
scroll to position [632, 0]
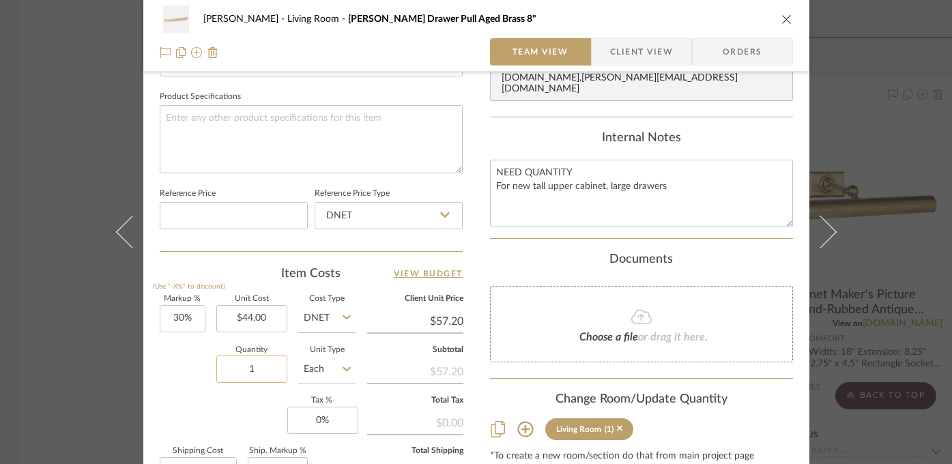
click at [244, 364] on input "1" at bounding box center [251, 368] width 71 height 27
type input "6"
click at [191, 386] on div "Quantity 6 Unit Type Each" at bounding box center [258, 371] width 196 height 48
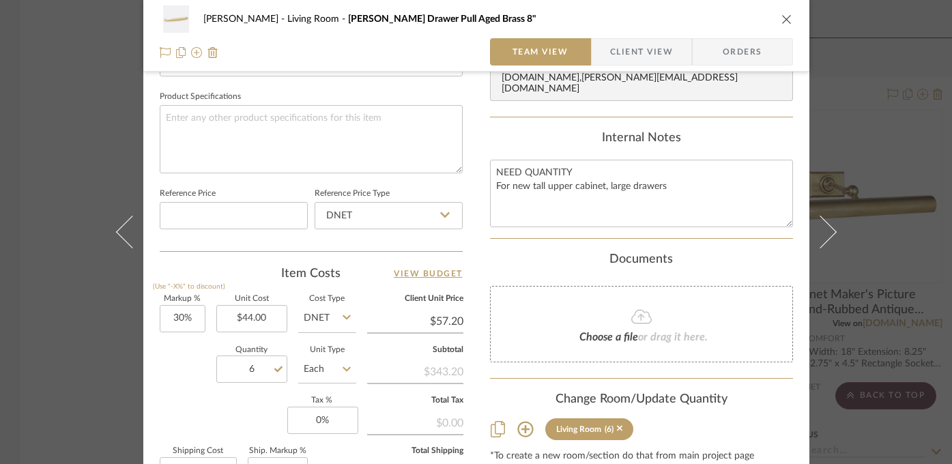
click at [74, 362] on div "[PERSON_NAME] Living Room [PERSON_NAME] Drawer Pull Aged Brass 8" Team View Cli…" at bounding box center [476, 232] width 952 height 464
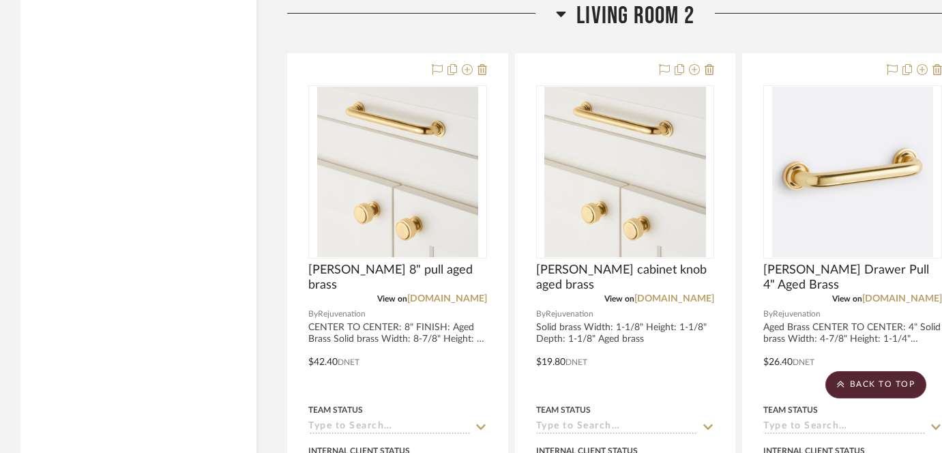
scroll to position [6935, 0]
click at [920, 65] on icon at bounding box center [922, 68] width 11 height 11
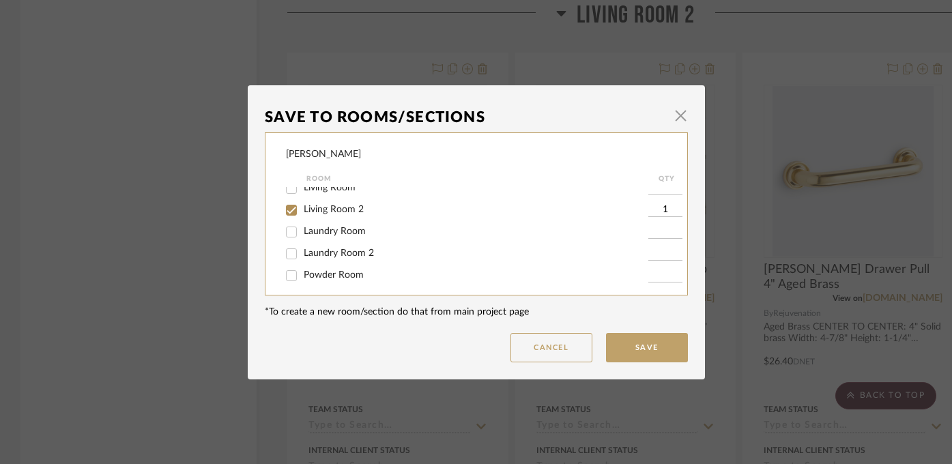
scroll to position [149, 0]
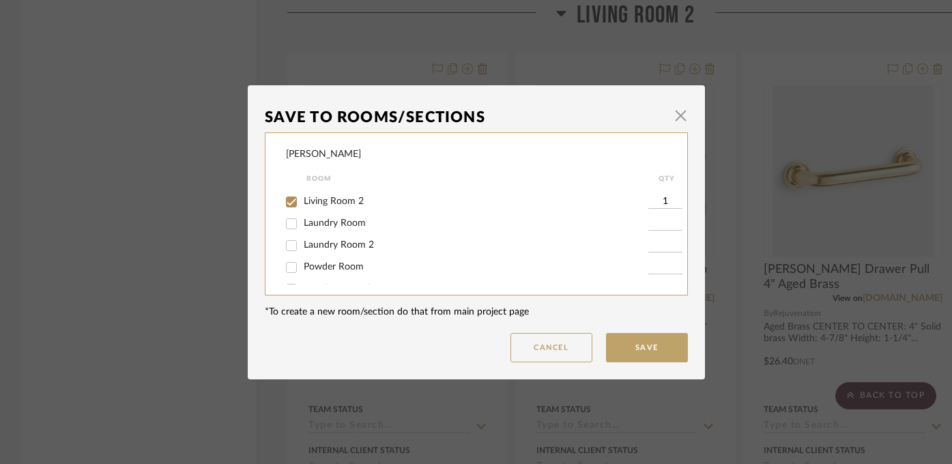
click at [351, 206] on span "Living Room 2" at bounding box center [334, 201] width 60 height 10
click at [302, 208] on input "Living Room 2" at bounding box center [291, 202] width 22 height 22
checkbox input "false"
click at [661, 344] on button "Save" at bounding box center [647, 347] width 82 height 29
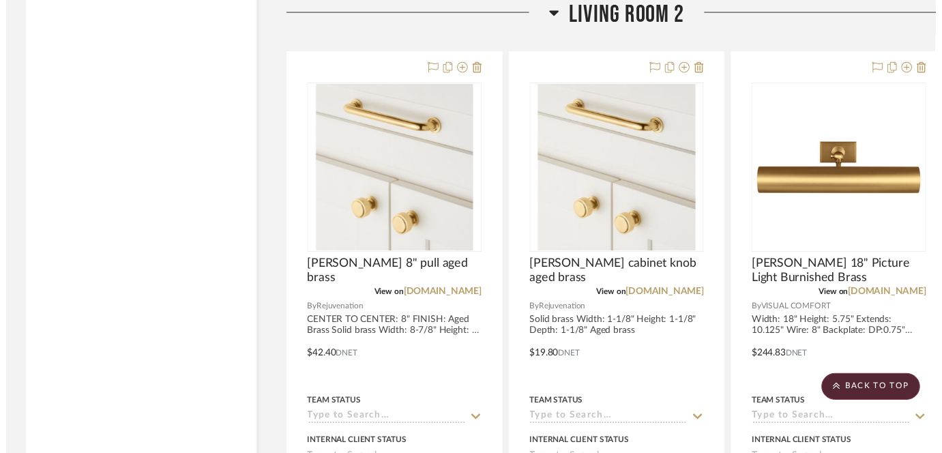
scroll to position [6935, 0]
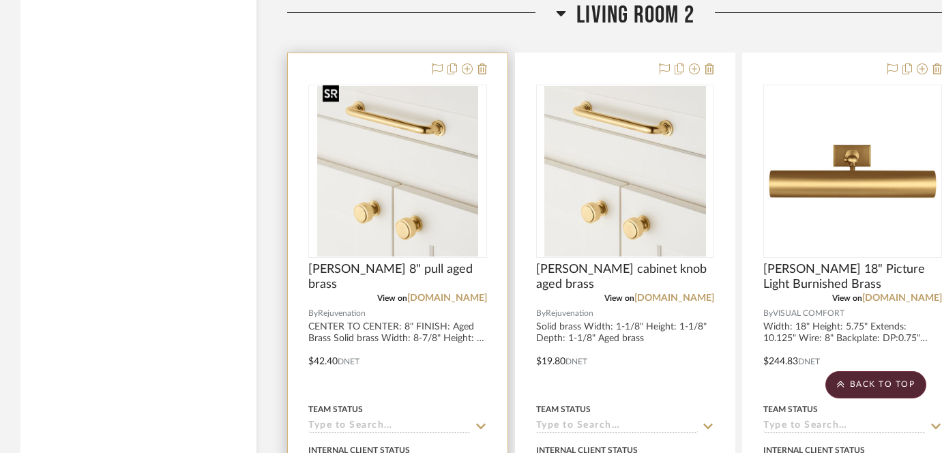
click at [439, 147] on img "0" at bounding box center [397, 171] width 161 height 171
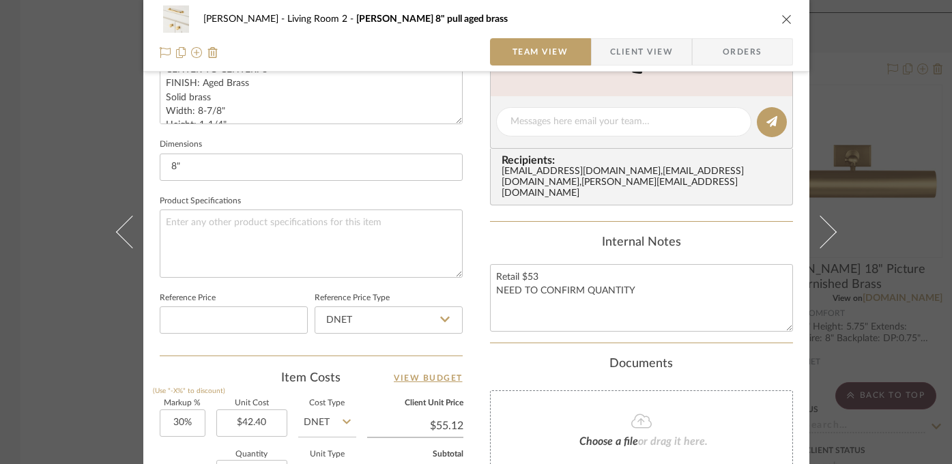
scroll to position [632, 0]
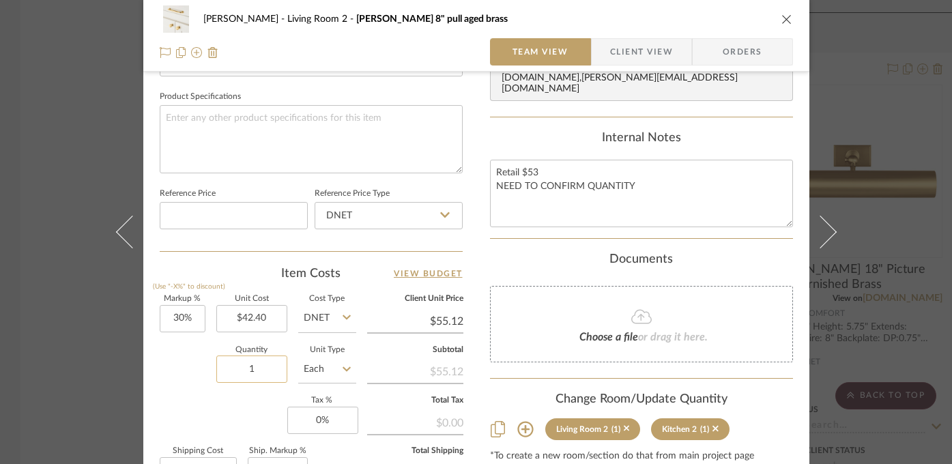
click at [243, 370] on input "1" at bounding box center [251, 368] width 71 height 27
type input "6"
click at [193, 389] on div "Quantity 6 Unit Type Each" at bounding box center [258, 371] width 196 height 48
click at [34, 386] on div "[PERSON_NAME] Living Room 2 [PERSON_NAME] 8" pull aged brass Team View Client V…" at bounding box center [476, 232] width 952 height 464
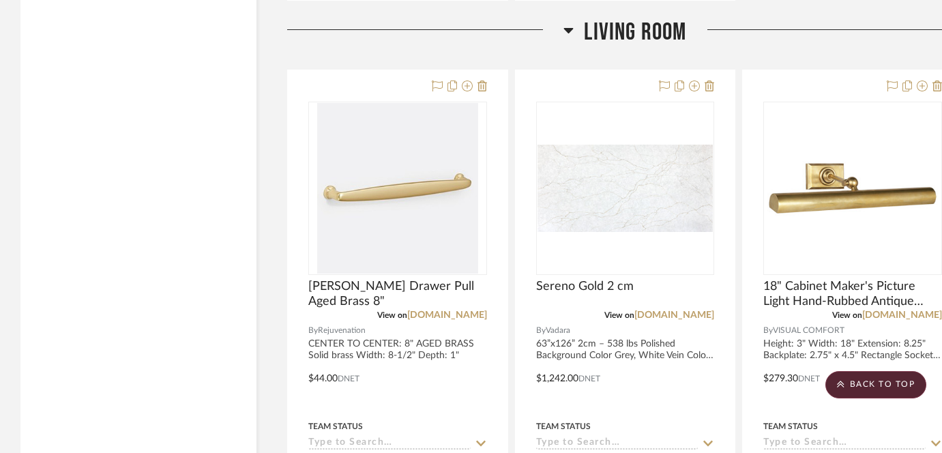
scroll to position [5645, 0]
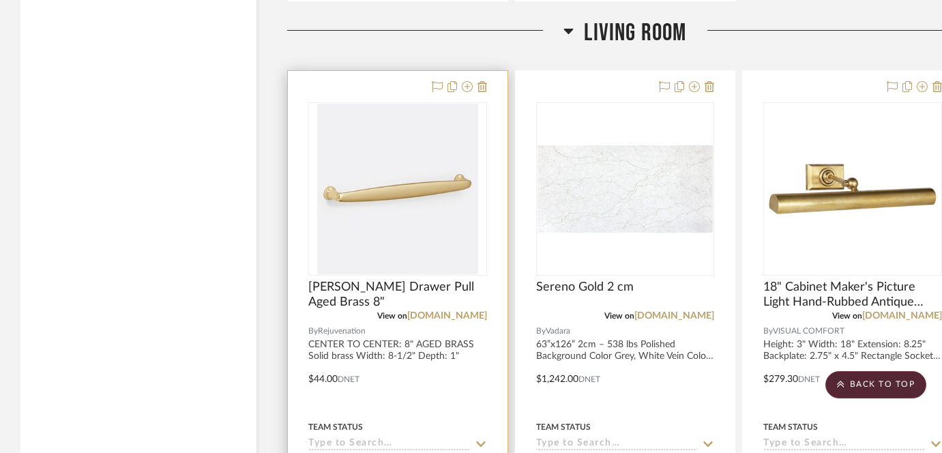
click at [355, 188] on img "0" at bounding box center [397, 189] width 161 height 171
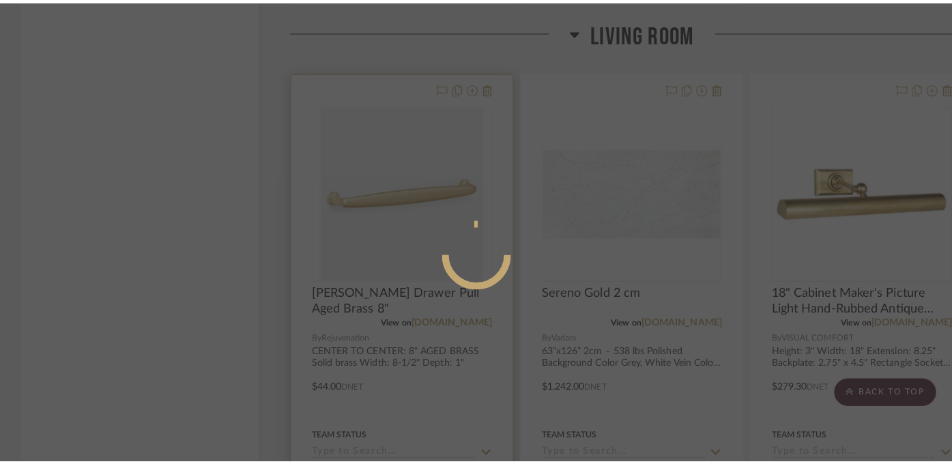
scroll to position [0, 0]
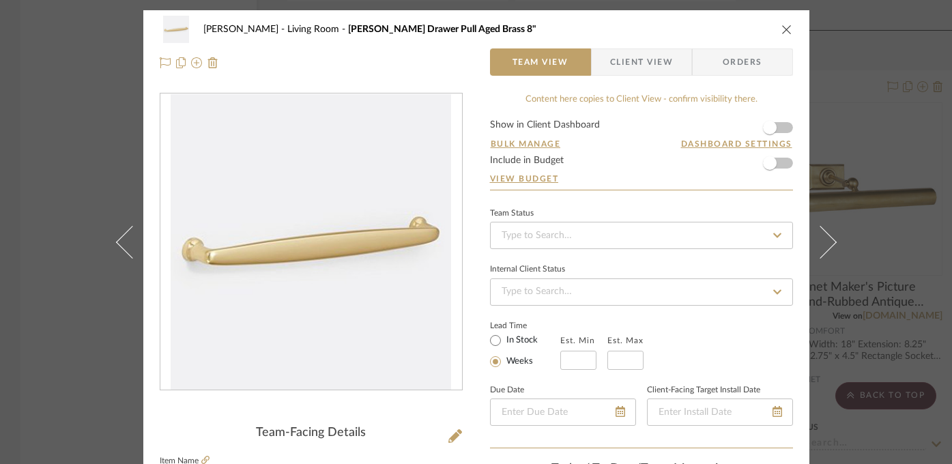
click at [253, 259] on img "0" at bounding box center [311, 242] width 280 height 296
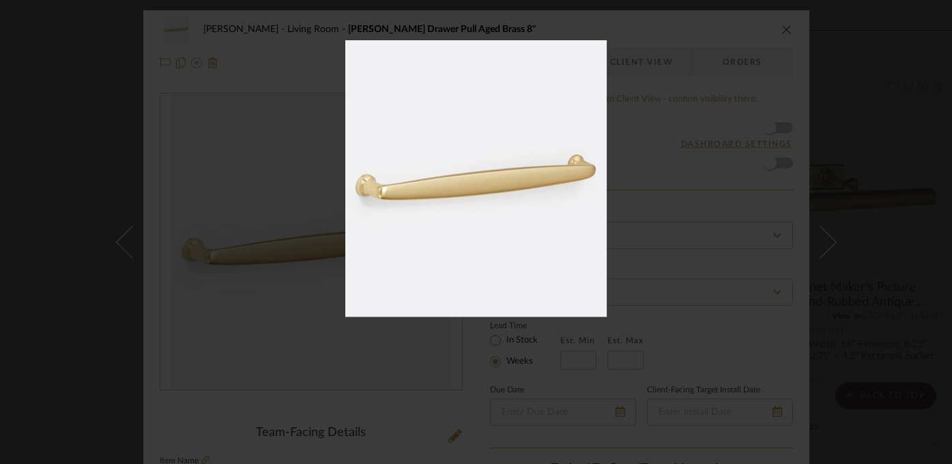
click at [251, 160] on div at bounding box center [476, 232] width 952 height 464
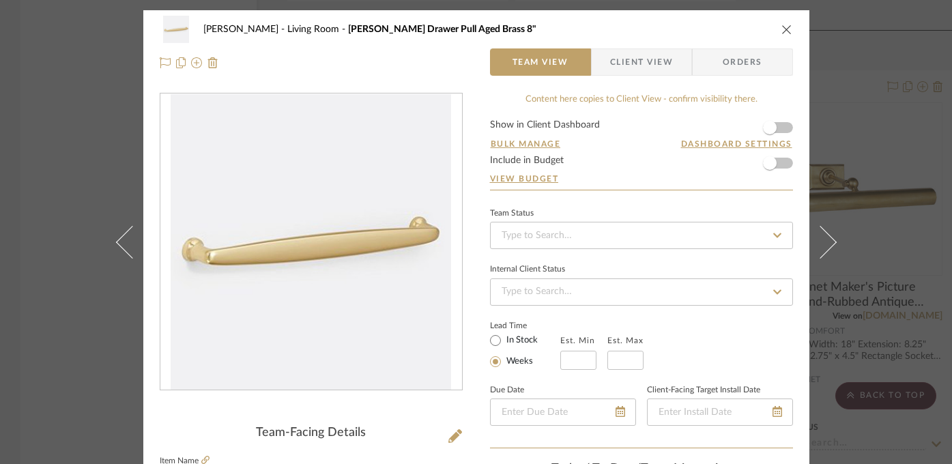
click at [87, 177] on div "[PERSON_NAME] Living Room [PERSON_NAME] Drawer Pull Aged Brass 8" Team View Cli…" at bounding box center [476, 232] width 952 height 464
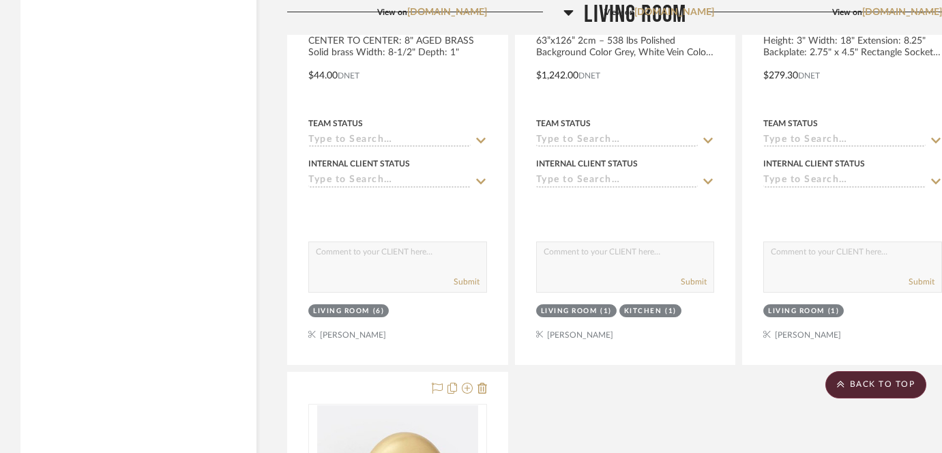
scroll to position [6056, 0]
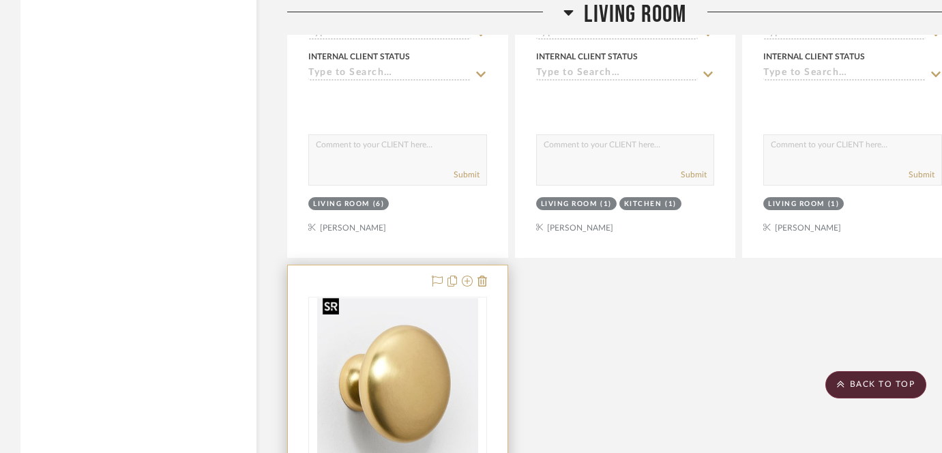
click at [388, 337] on img "0" at bounding box center [397, 383] width 161 height 171
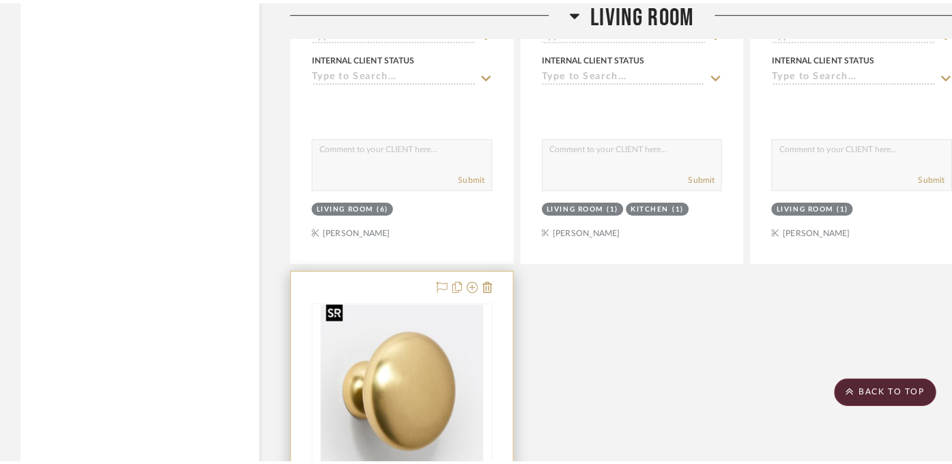
scroll to position [0, 0]
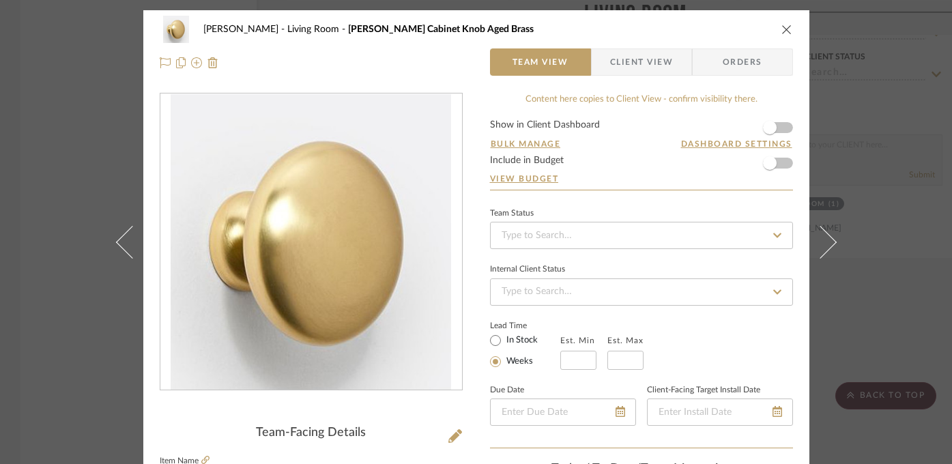
click at [311, 231] on img "0" at bounding box center [311, 242] width 280 height 296
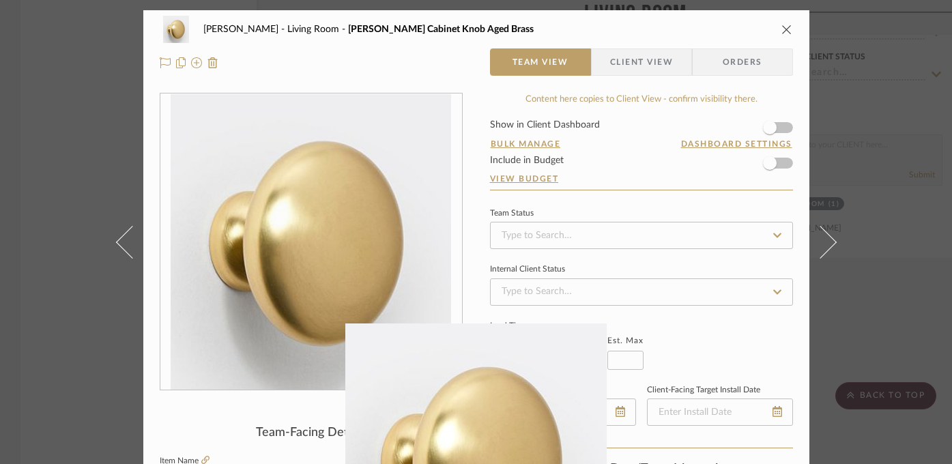
click at [774, 229] on div at bounding box center [476, 232] width 952 height 464
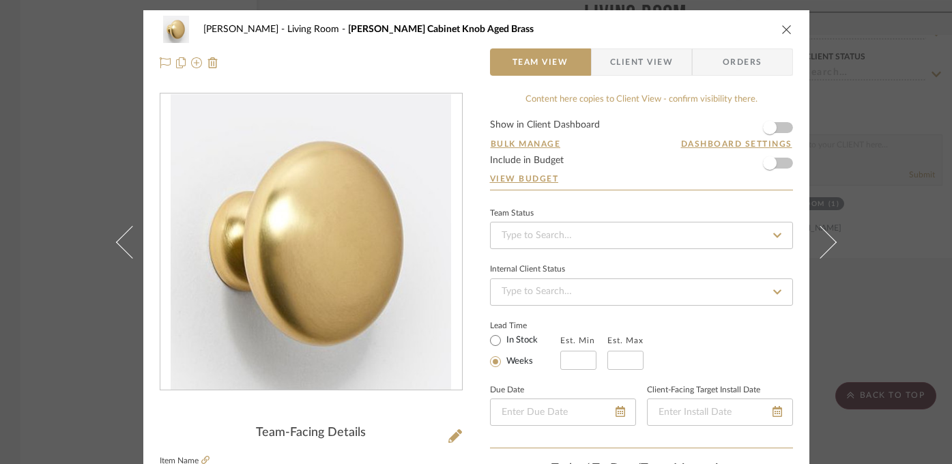
click at [890, 194] on div "[PERSON_NAME] Living Room [PERSON_NAME] Cabinet Knob Aged Brass Team View Clien…" at bounding box center [476, 232] width 952 height 464
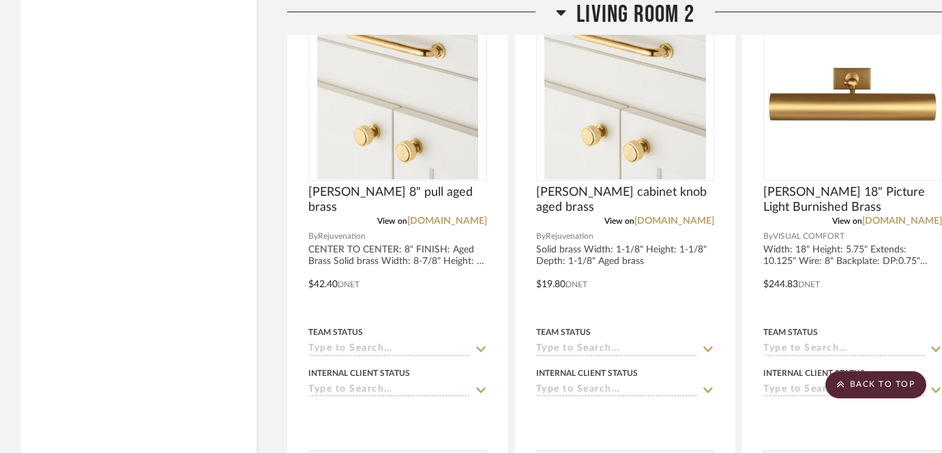
scroll to position [7013, 0]
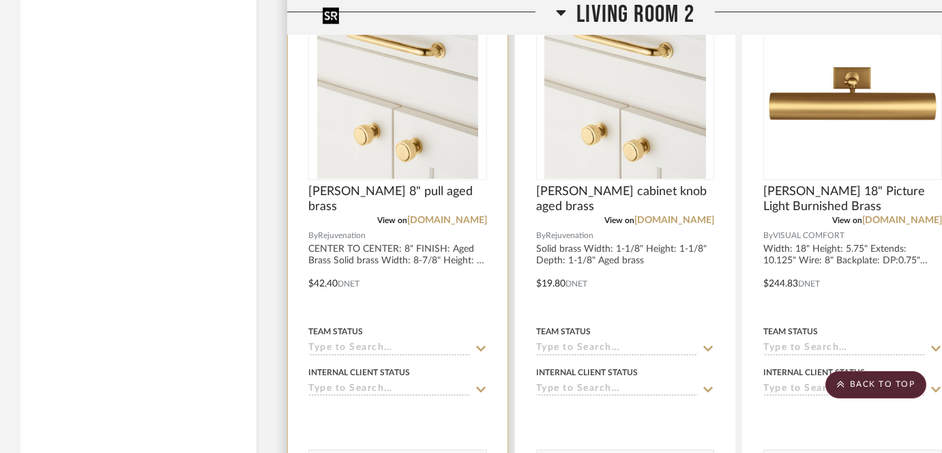
click at [444, 126] on img "0" at bounding box center [397, 93] width 161 height 171
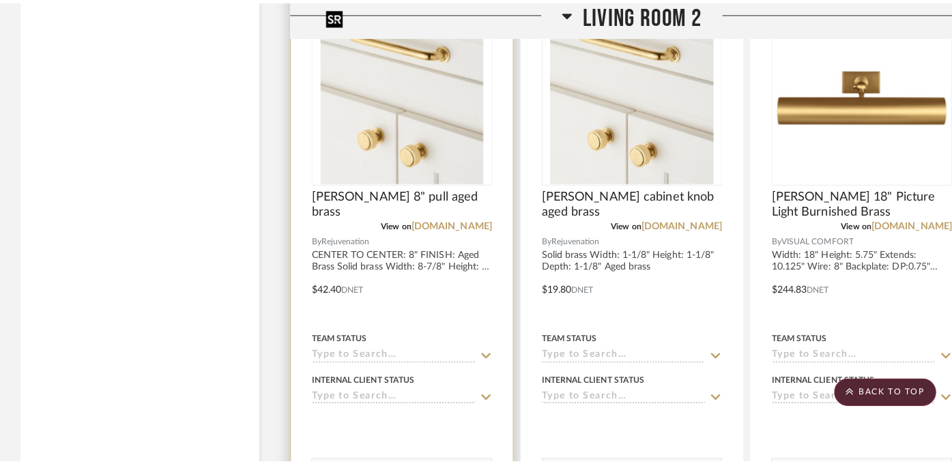
scroll to position [0, 0]
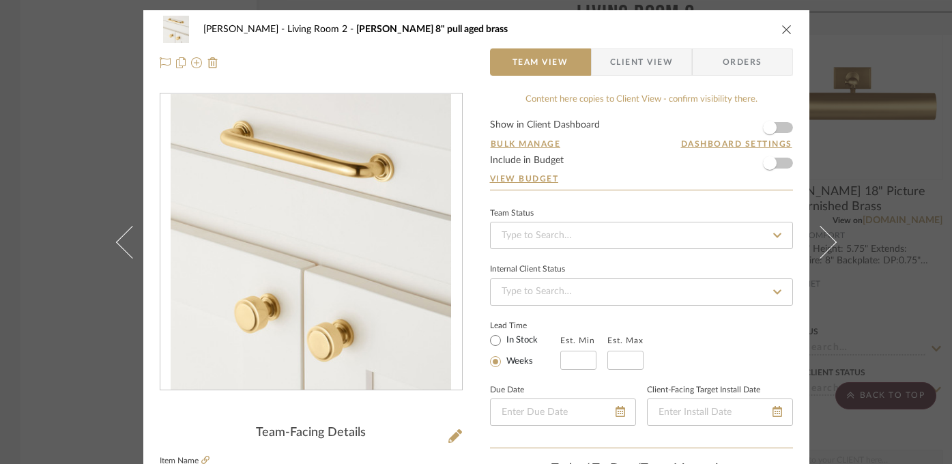
click at [304, 152] on img "0" at bounding box center [311, 242] width 280 height 296
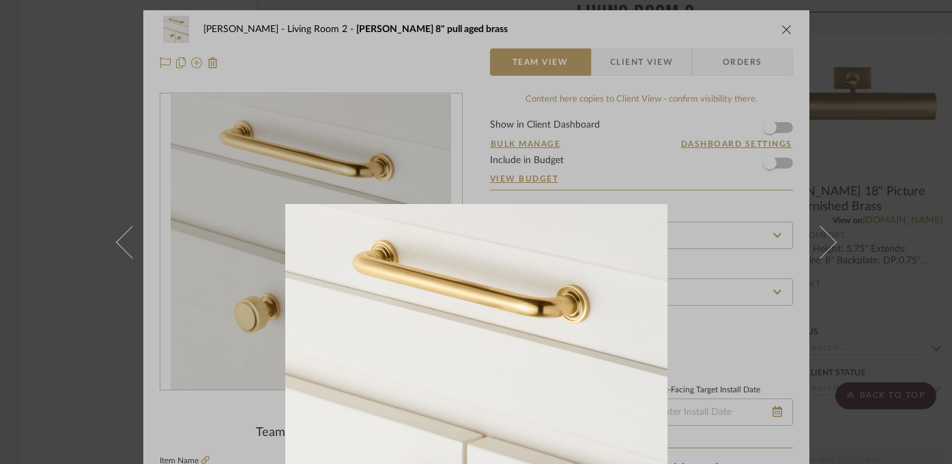
click at [873, 252] on div at bounding box center [761, 436] width 952 height 464
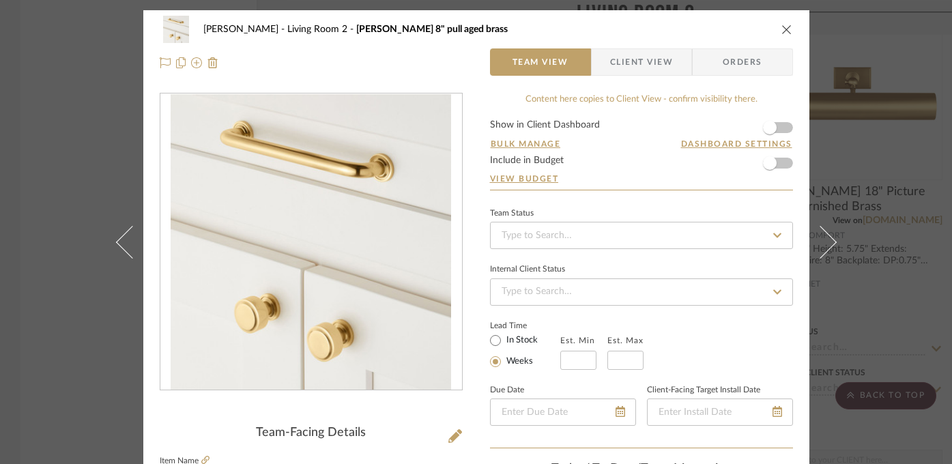
click at [874, 327] on div "[PERSON_NAME] Living Room 2 [PERSON_NAME] 8" pull aged brass Team View Client V…" at bounding box center [476, 232] width 952 height 464
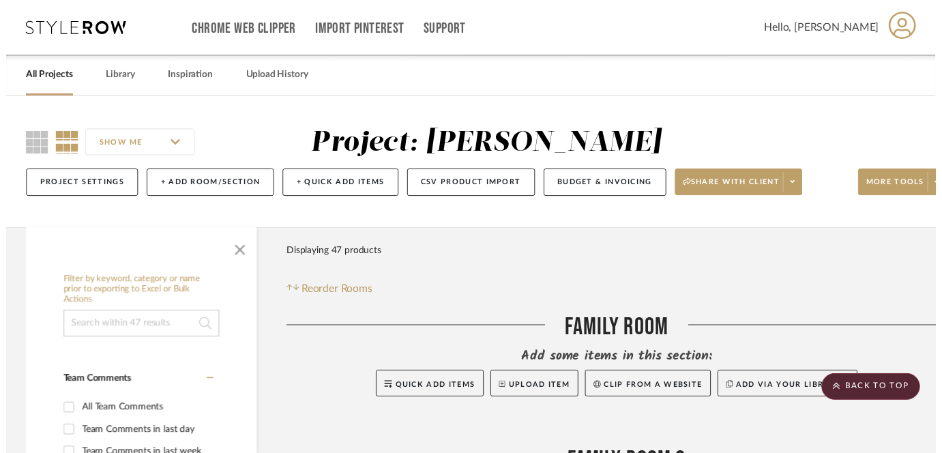
scroll to position [7013, 0]
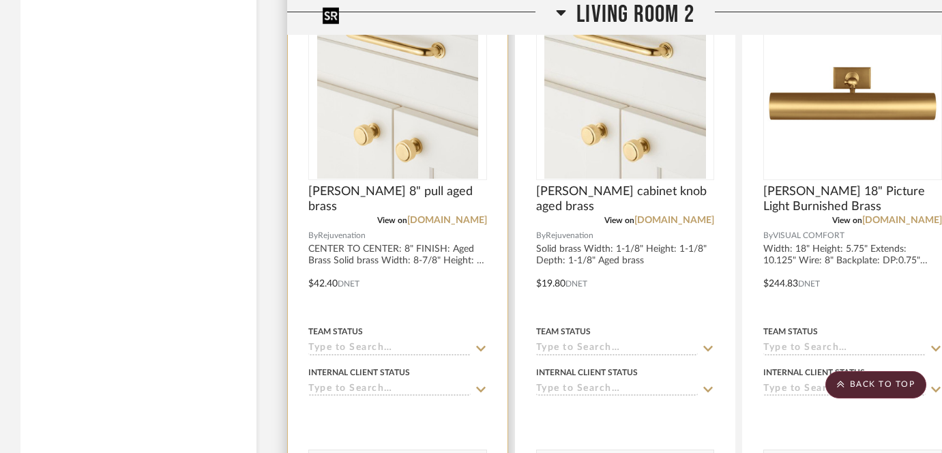
click at [385, 128] on img "0" at bounding box center [397, 93] width 161 height 171
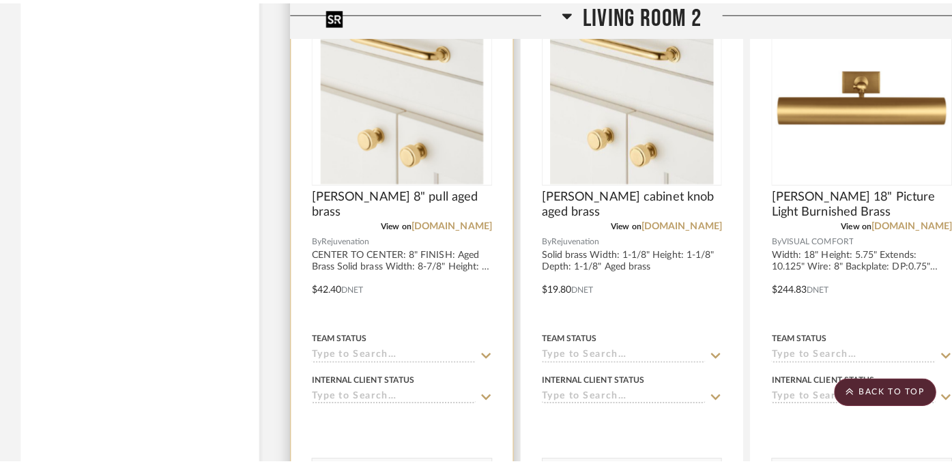
scroll to position [0, 0]
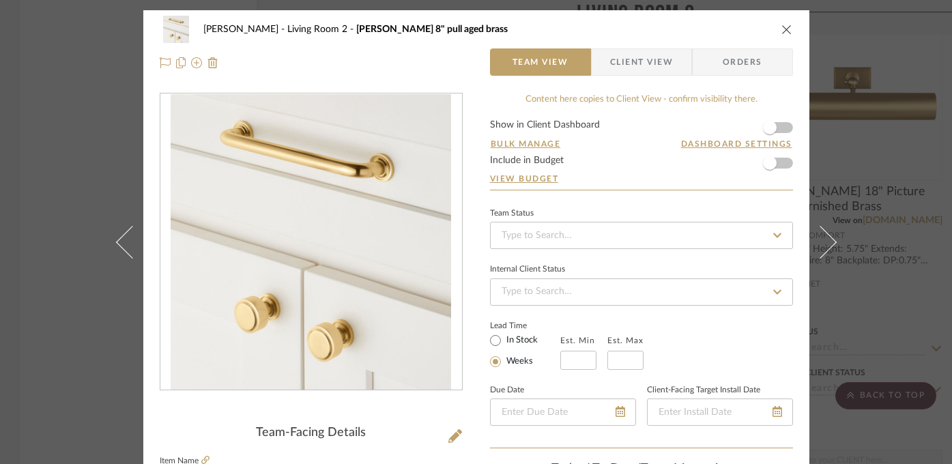
click at [332, 292] on img "0" at bounding box center [311, 242] width 280 height 296
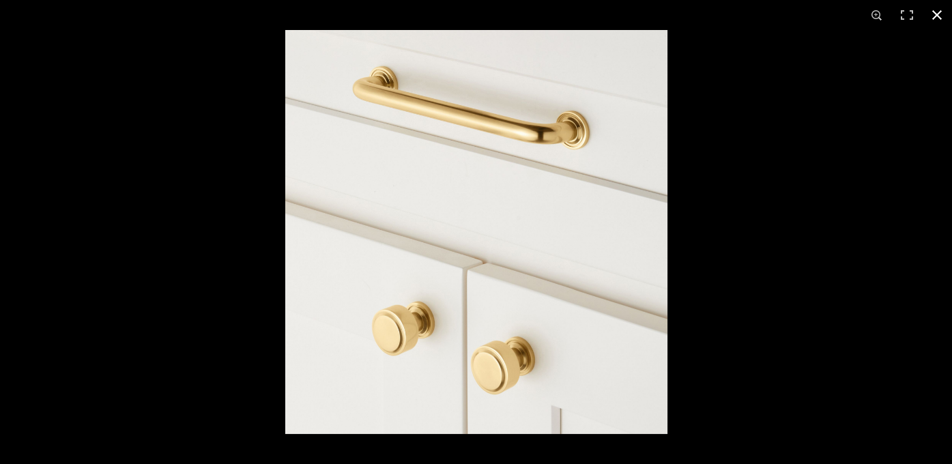
click at [849, 212] on div at bounding box center [761, 262] width 952 height 464
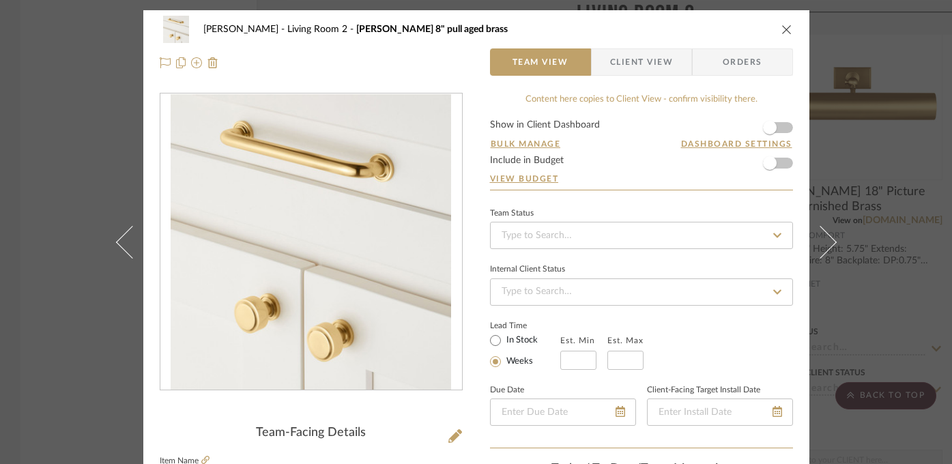
click at [903, 162] on div "[PERSON_NAME] Living Room 2 [PERSON_NAME] 8" pull aged brass Team View Client V…" at bounding box center [476, 232] width 952 height 464
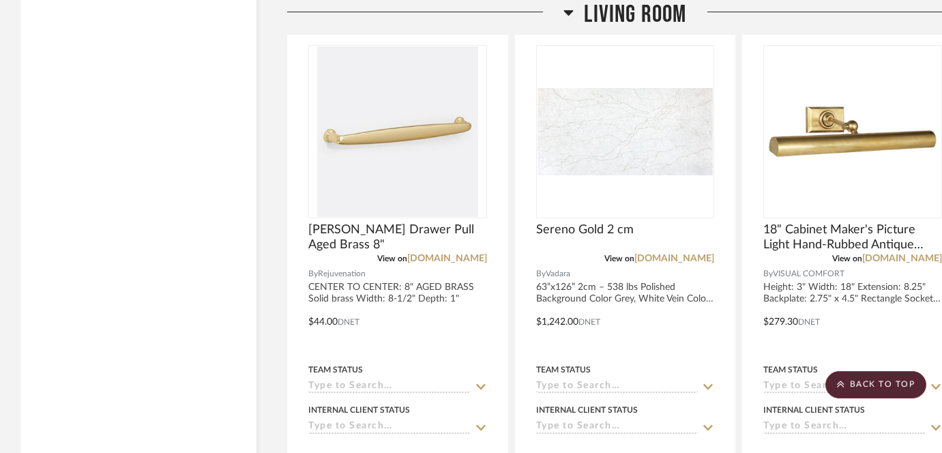
scroll to position [5673, 0]
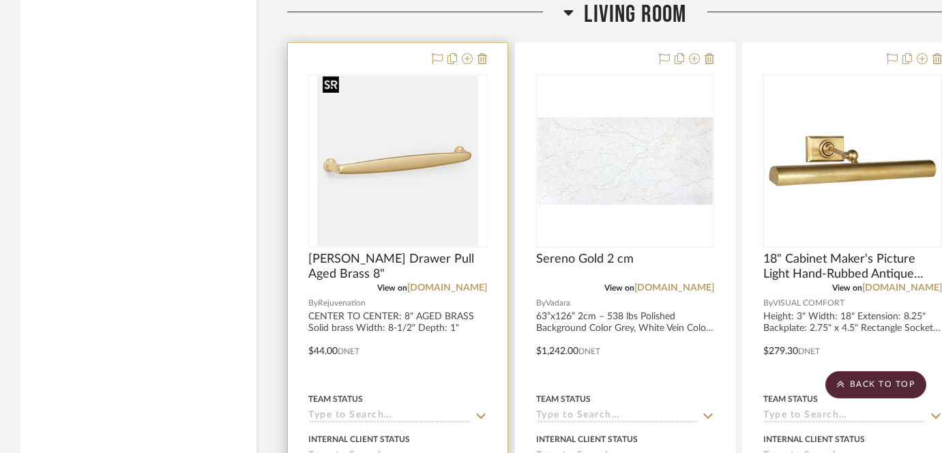
click at [413, 133] on img "0" at bounding box center [397, 161] width 161 height 171
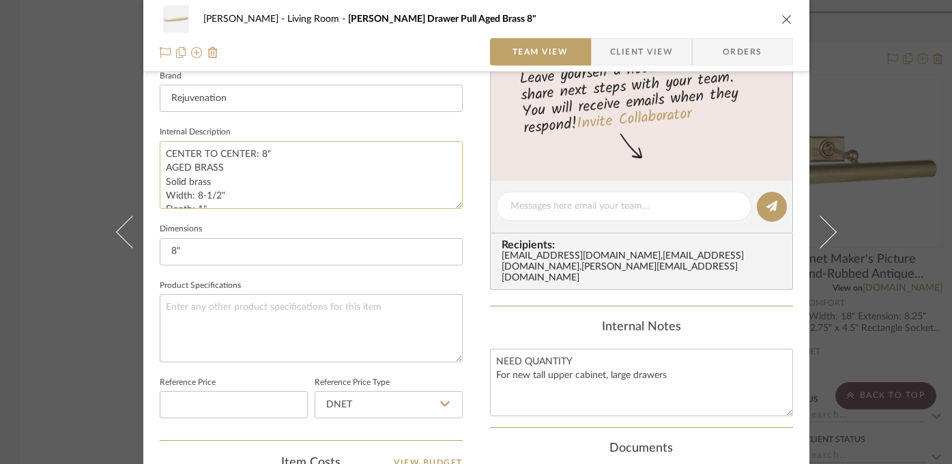
scroll to position [14, 0]
click at [36, 305] on div "[PERSON_NAME] Living Room [PERSON_NAME] Drawer Pull Aged Brass 8" Team View Cli…" at bounding box center [476, 232] width 952 height 464
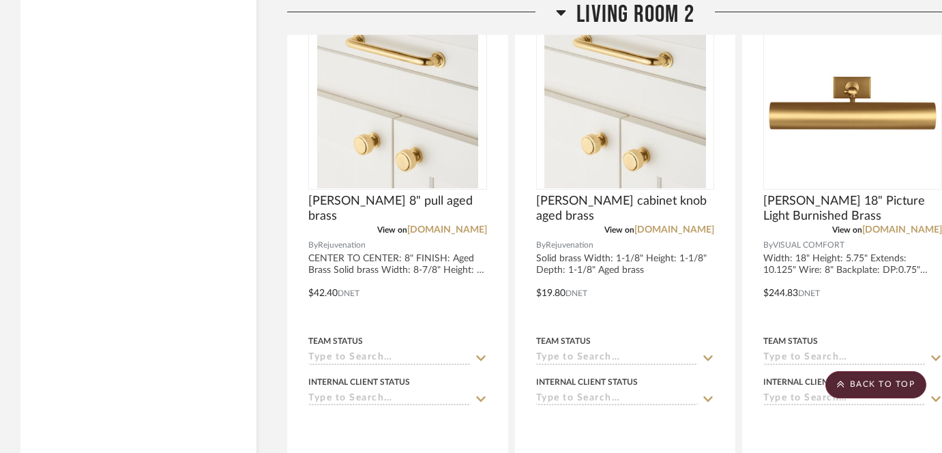
scroll to position [6982, 0]
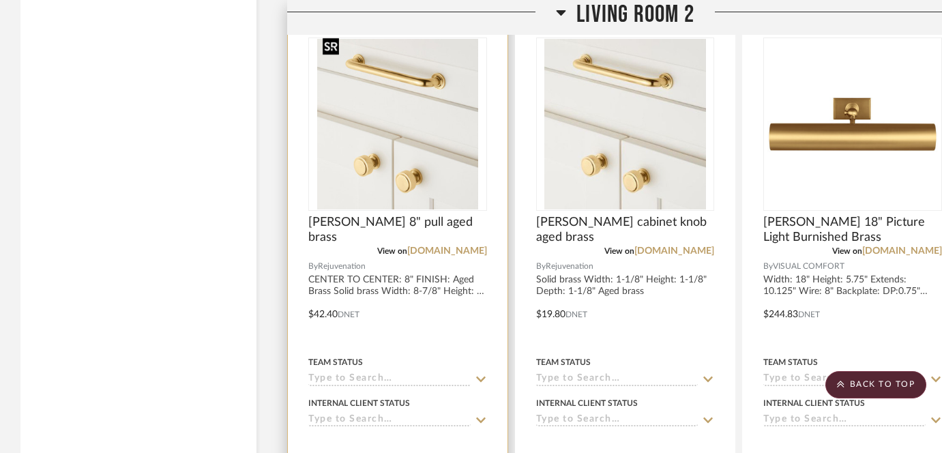
click at [402, 129] on img "0" at bounding box center [397, 124] width 161 height 171
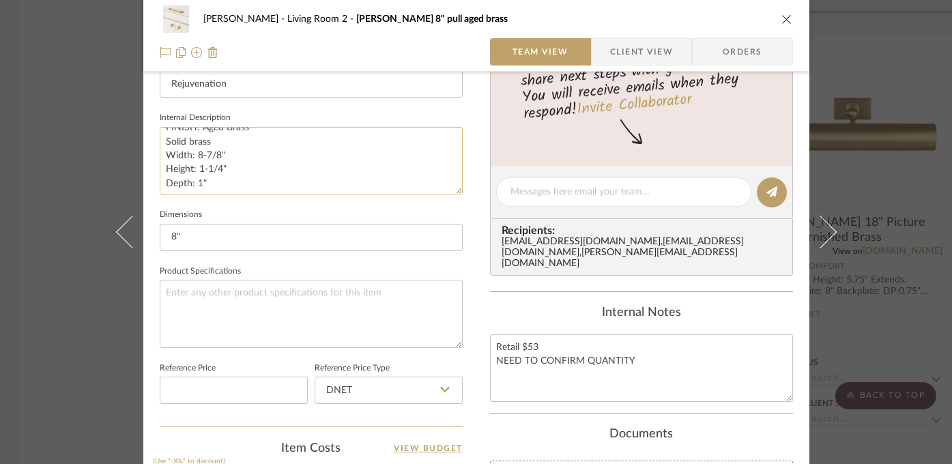
scroll to position [27, 0]
click at [900, 249] on div "[PERSON_NAME] Living Room 2 [PERSON_NAME] 8" pull aged brass Team View Client V…" at bounding box center [476, 232] width 952 height 464
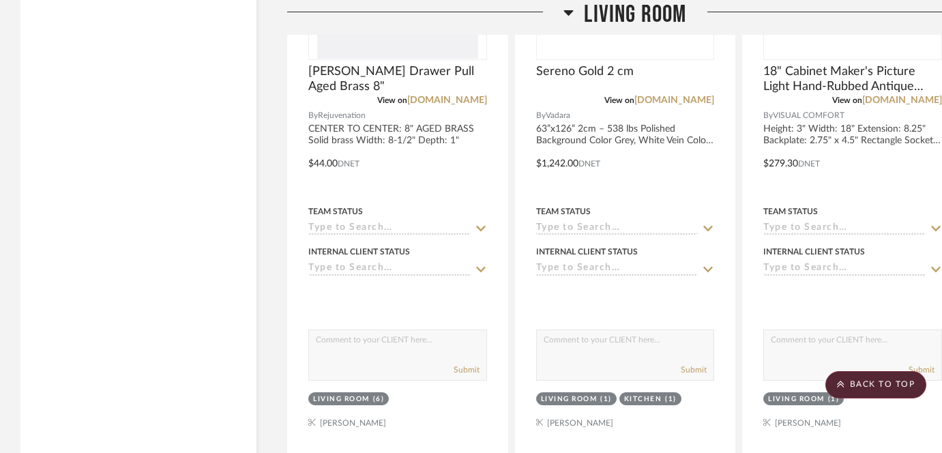
scroll to position [5863, 0]
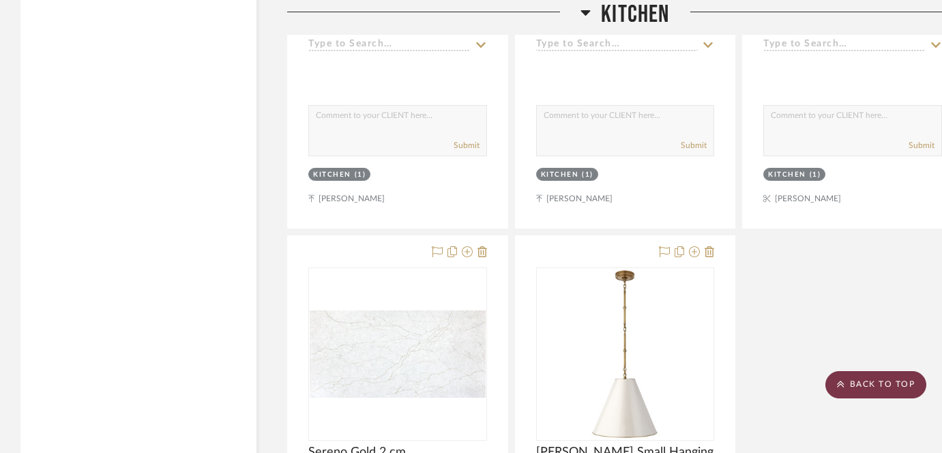
click at [912, 379] on scroll-to-top-button "BACK TO TOP" at bounding box center [875, 384] width 101 height 27
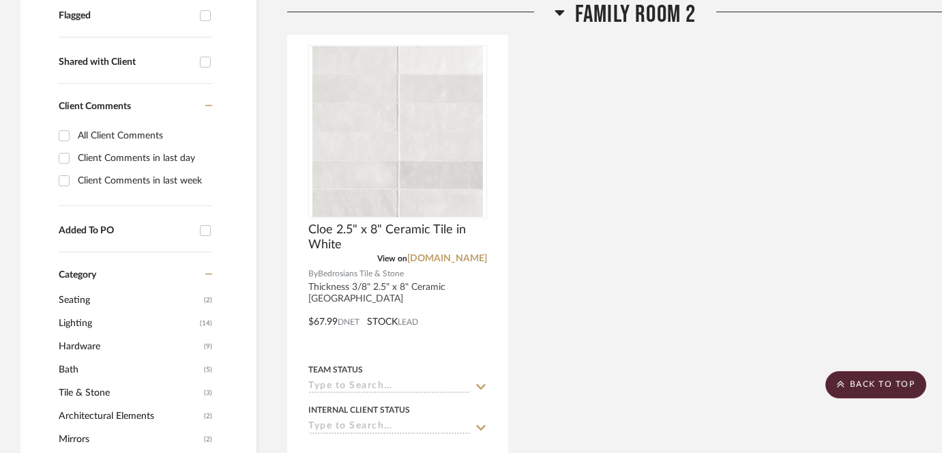
scroll to position [503, 0]
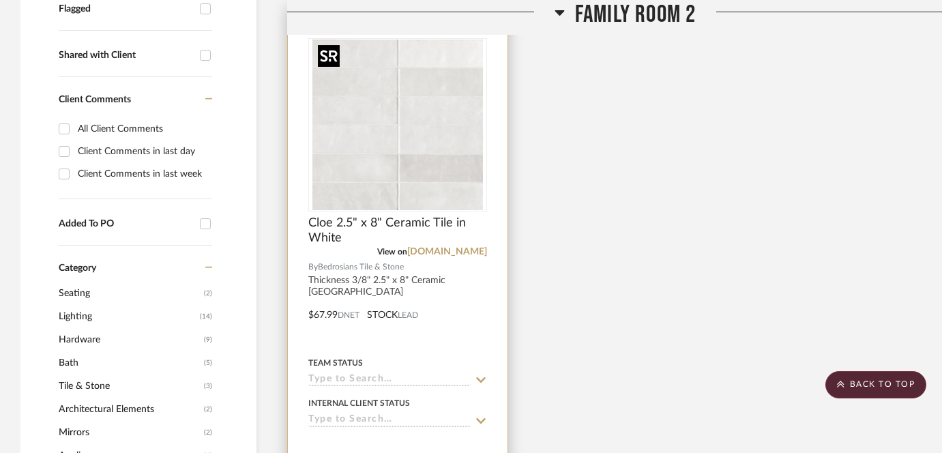
click at [0, 0] on img at bounding box center [0, 0] width 0 height 0
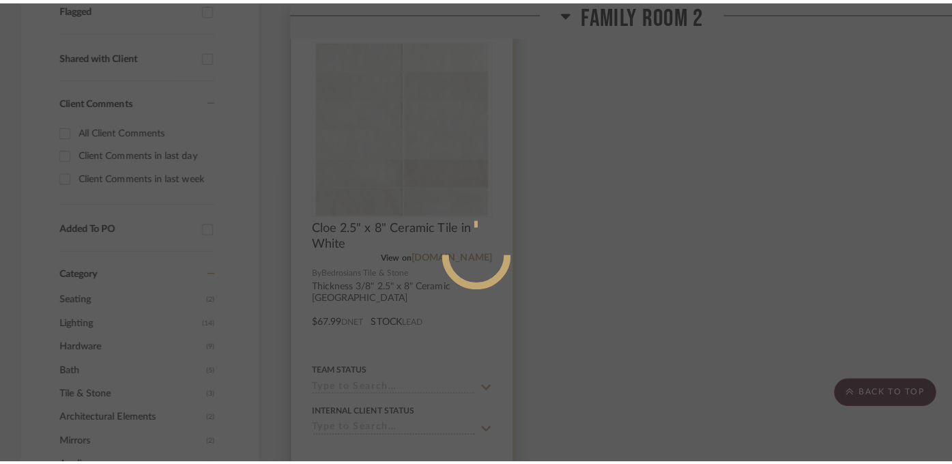
scroll to position [0, 0]
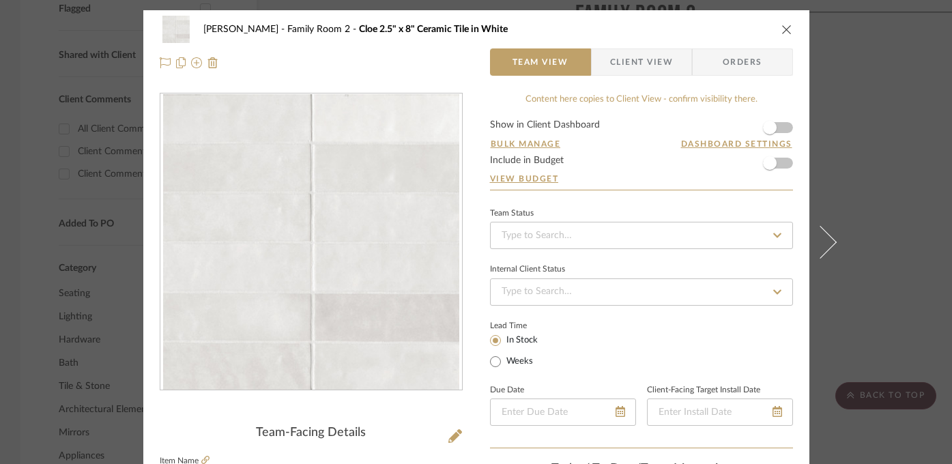
click at [293, 287] on img "0" at bounding box center [311, 242] width 296 height 296
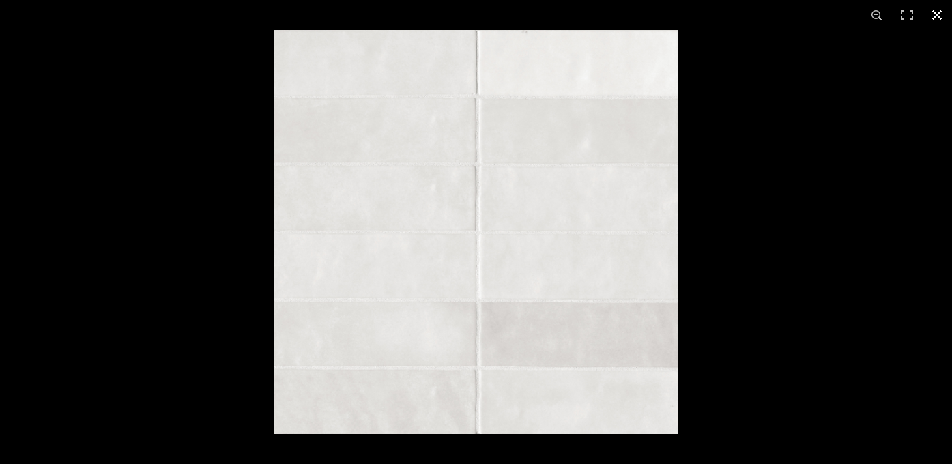
click at [801, 222] on div at bounding box center [750, 262] width 952 height 464
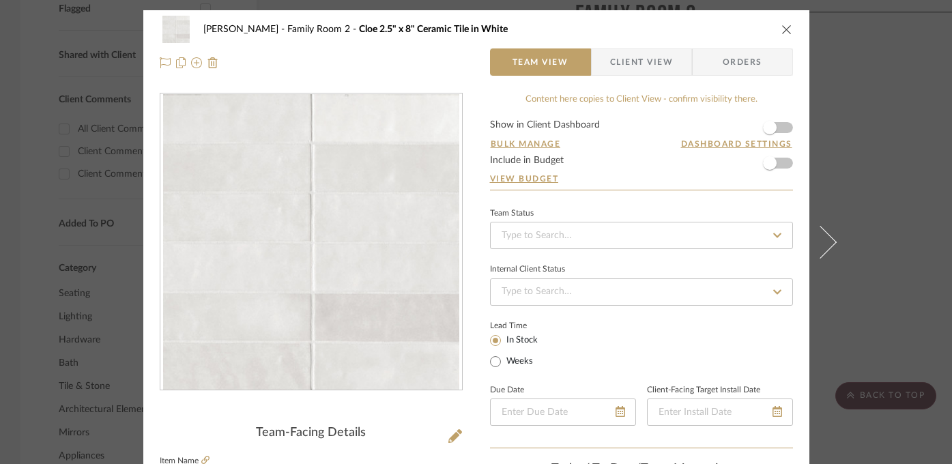
click at [859, 131] on div "[PERSON_NAME] Family Room 2 Cloe 2.5" x 8" Ceramic Tile in White Team View Clie…" at bounding box center [476, 232] width 952 height 464
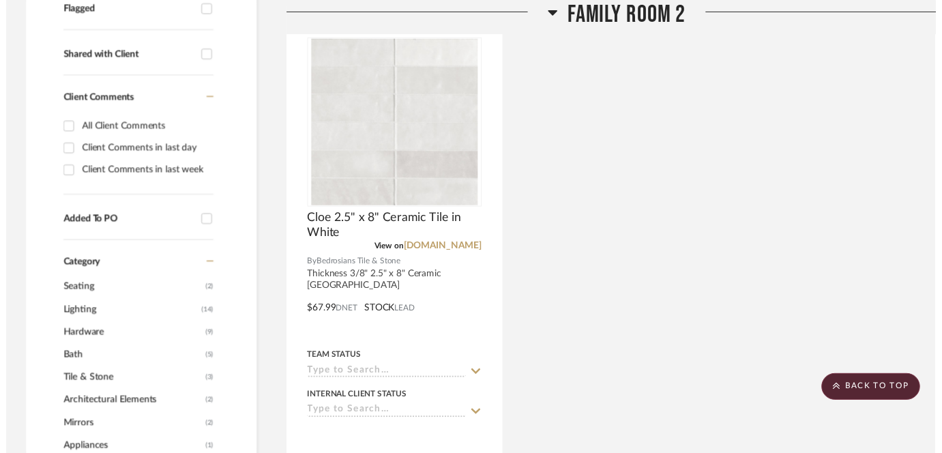
scroll to position [503, 0]
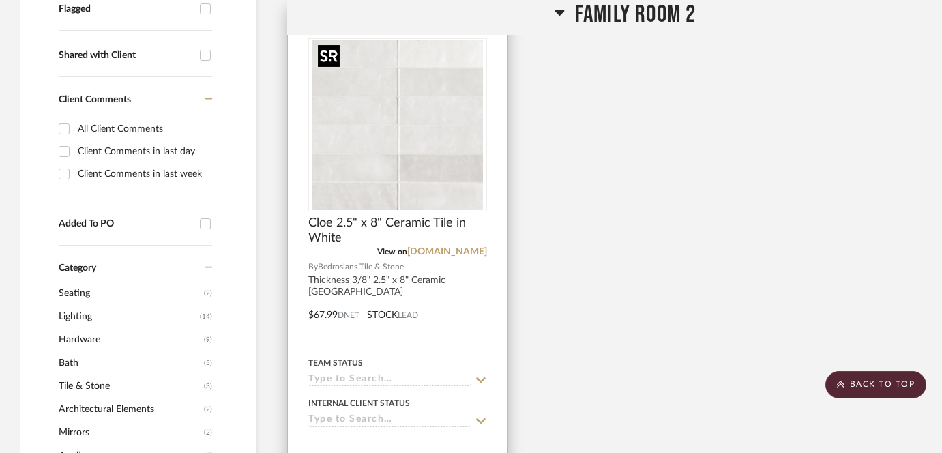
click at [380, 186] on img "0" at bounding box center [397, 125] width 171 height 171
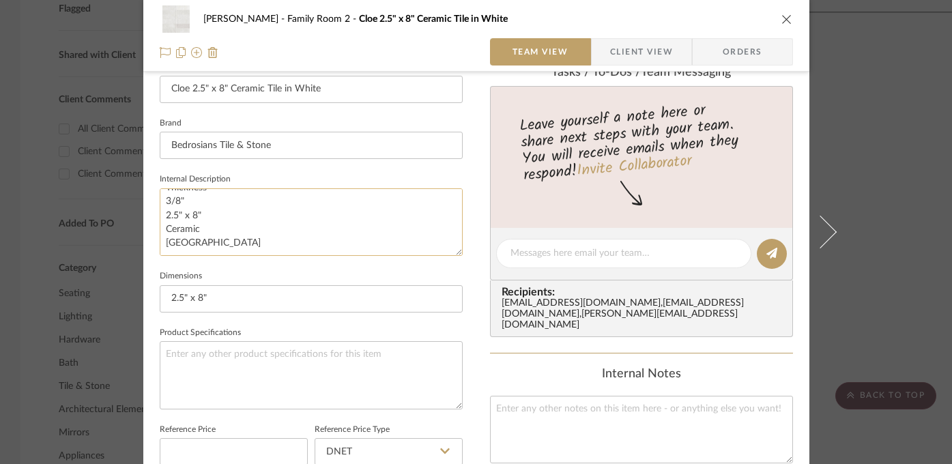
scroll to position [0, 0]
click at [551, 250] on textarea at bounding box center [623, 253] width 226 height 14
click at [549, 248] on textarea "Were you thi" at bounding box center [623, 253] width 226 height 14
click at [548, 248] on textarea "Were you thi" at bounding box center [623, 253] width 226 height 14
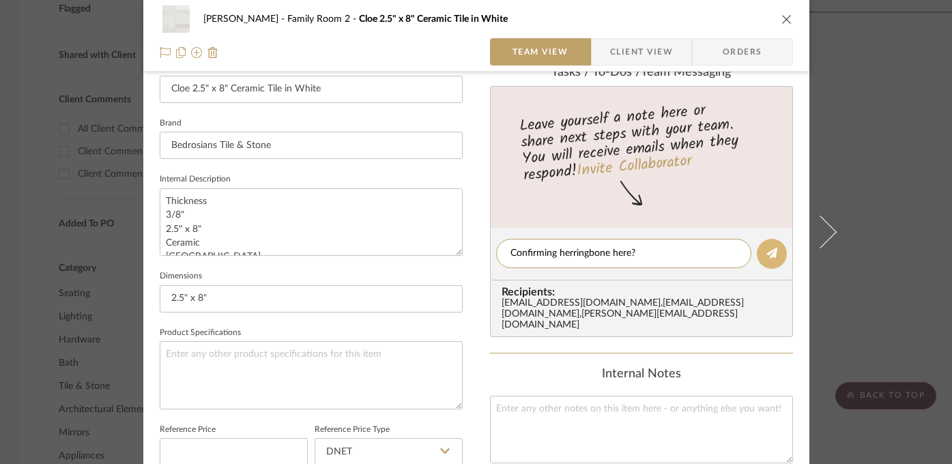
type textarea "Confirming herringbone here?"
click at [760, 250] on button at bounding box center [772, 254] width 30 height 30
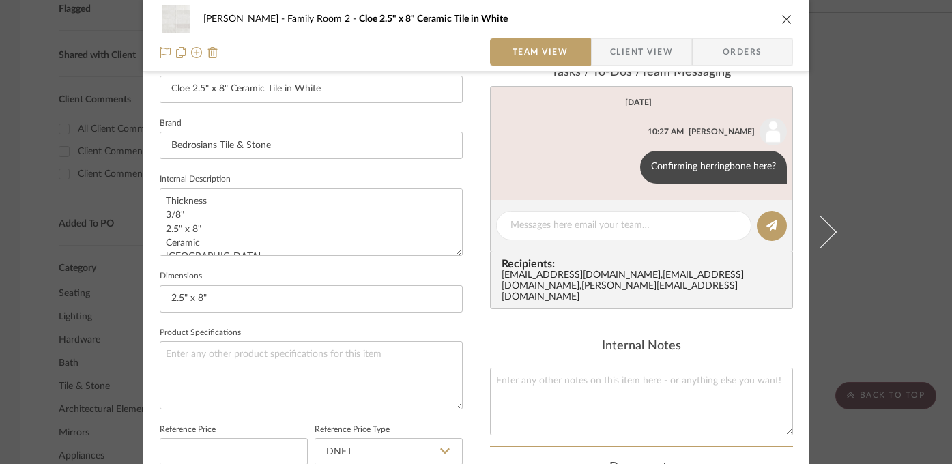
click at [896, 208] on div "[PERSON_NAME] Family Room 2 Cloe 2.5" x 8" Ceramic Tile in White Team View Clie…" at bounding box center [476, 232] width 952 height 464
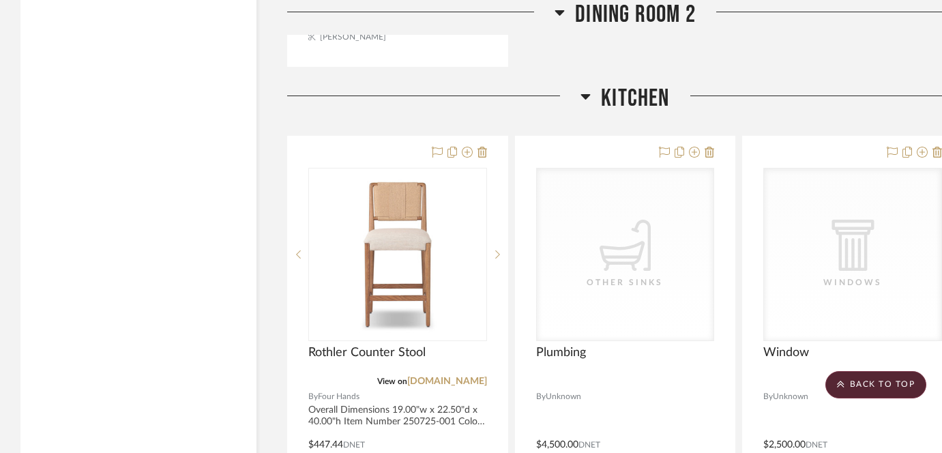
scroll to position [2374, 0]
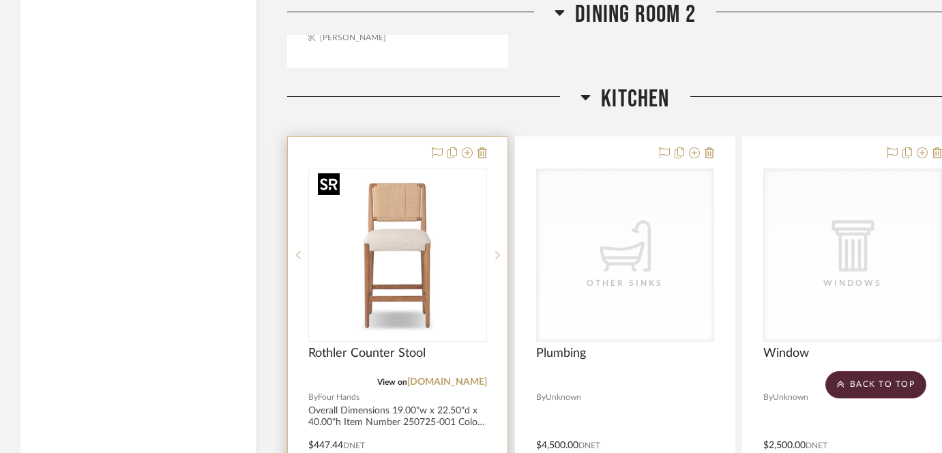
click at [0, 0] on img at bounding box center [0, 0] width 0 height 0
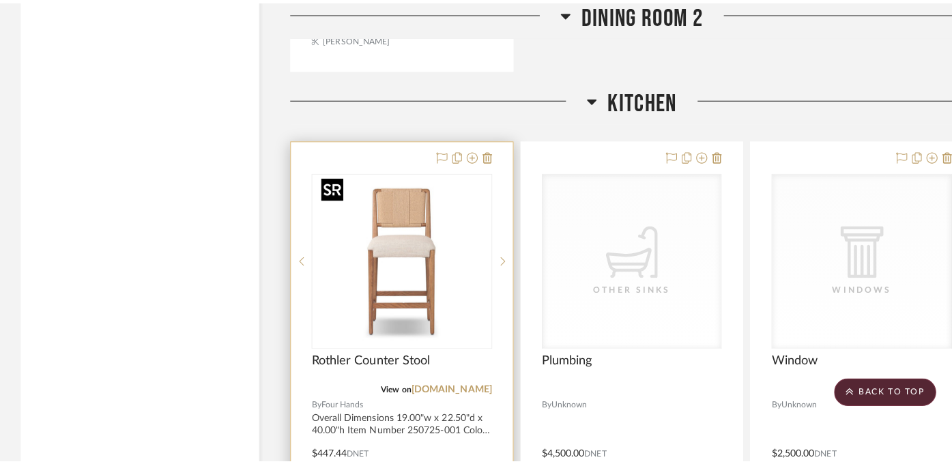
scroll to position [0, 0]
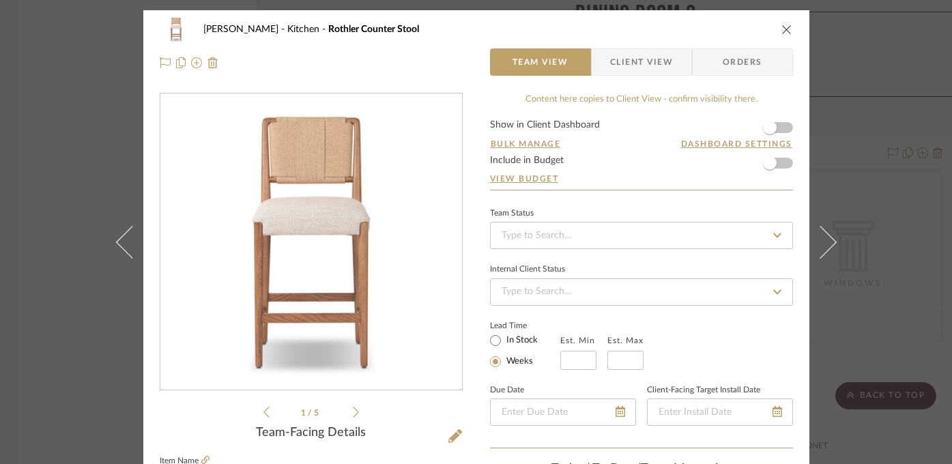
click at [883, 186] on div "[PERSON_NAME] Kitchen Rothler Counter Stool Team View Client View Orders 1 / 5 …" at bounding box center [476, 232] width 952 height 464
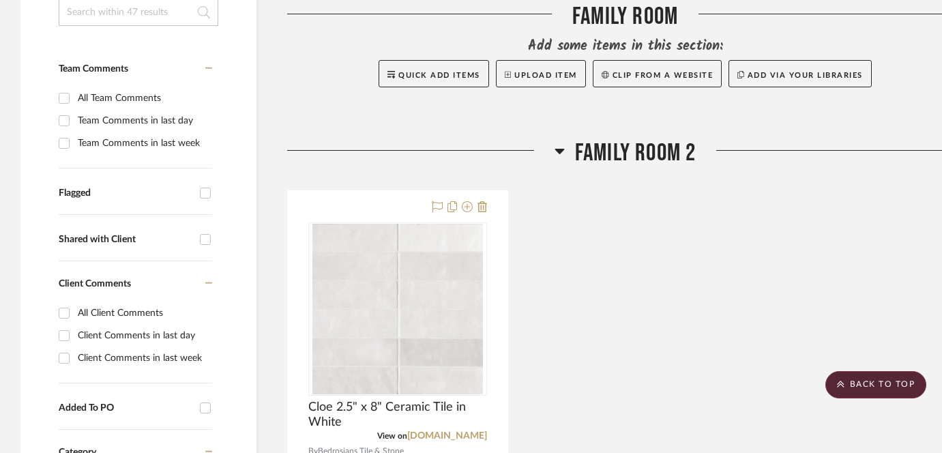
scroll to position [433, 0]
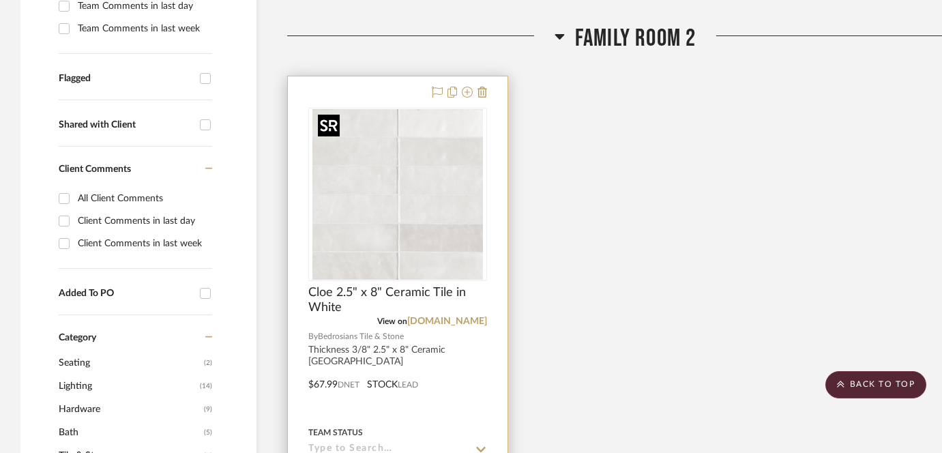
click at [445, 214] on img "0" at bounding box center [397, 194] width 171 height 171
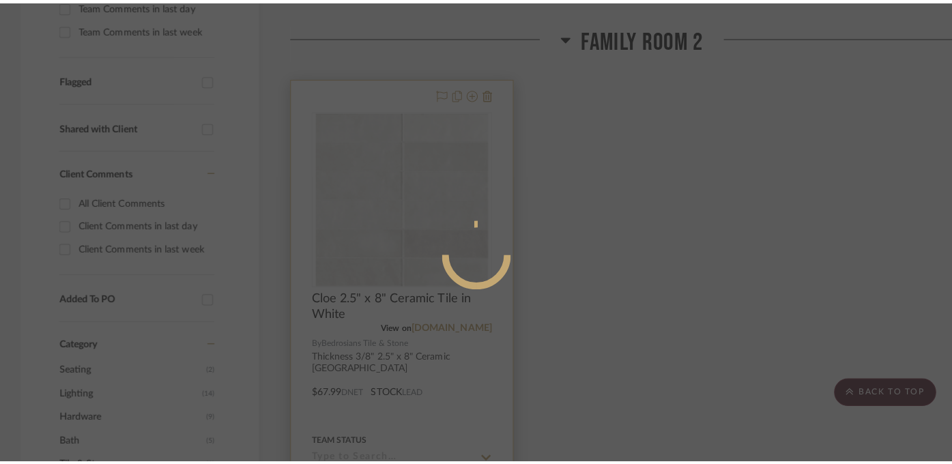
scroll to position [0, 0]
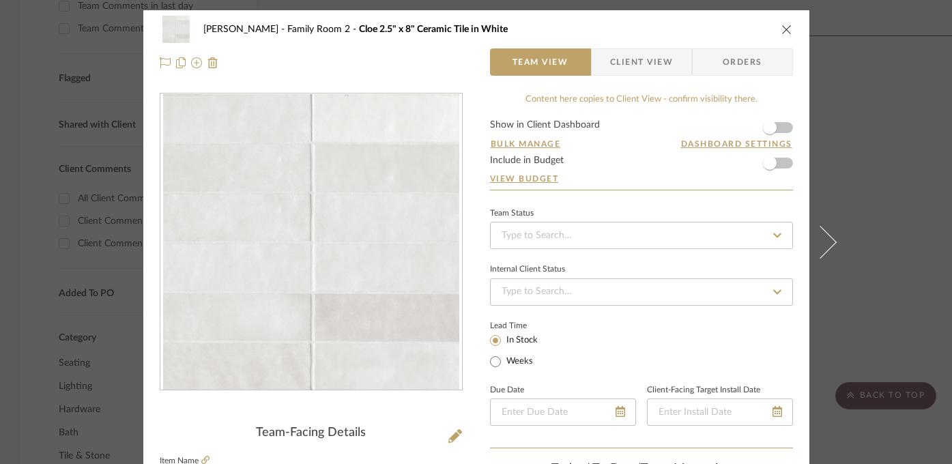
click at [894, 165] on div "[PERSON_NAME] Family Room 2 Cloe 2.5" x 8" Ceramic Tile in White Team View Clie…" at bounding box center [476, 232] width 952 height 464
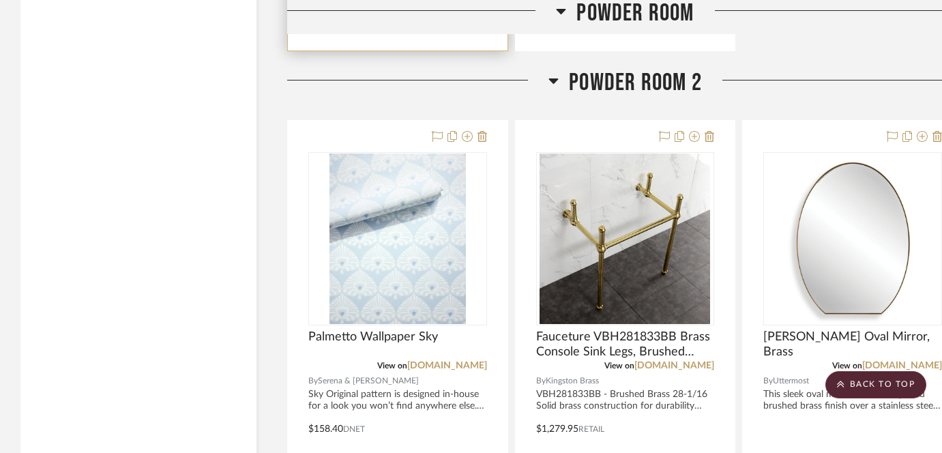
scroll to position [10151, 0]
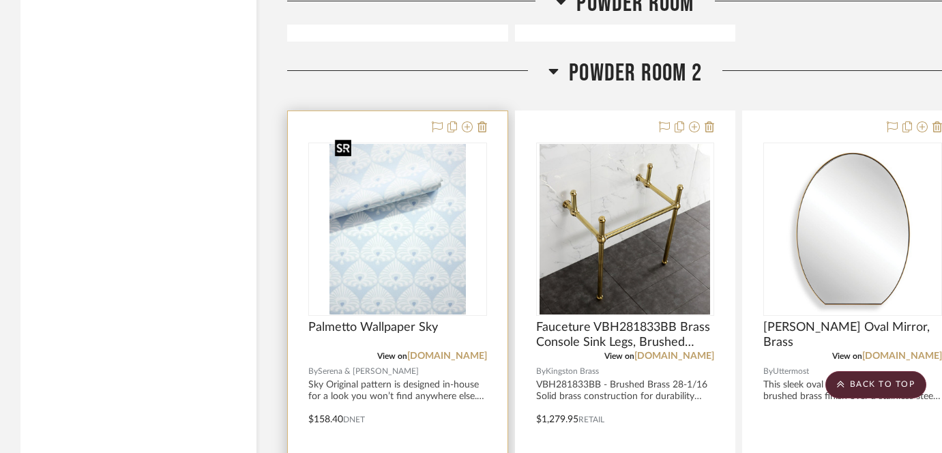
click at [0, 0] on img at bounding box center [0, 0] width 0 height 0
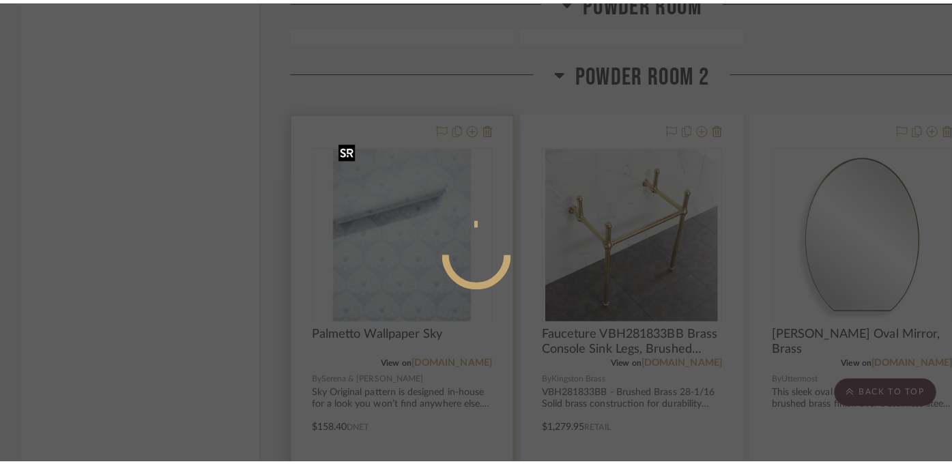
scroll to position [0, 0]
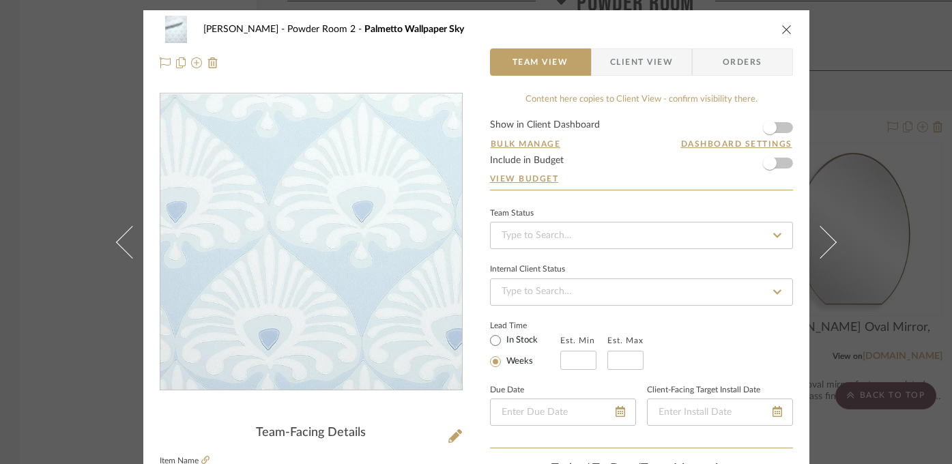
click at [254, 295] on img "0" at bounding box center [310, 242] width 237 height 296
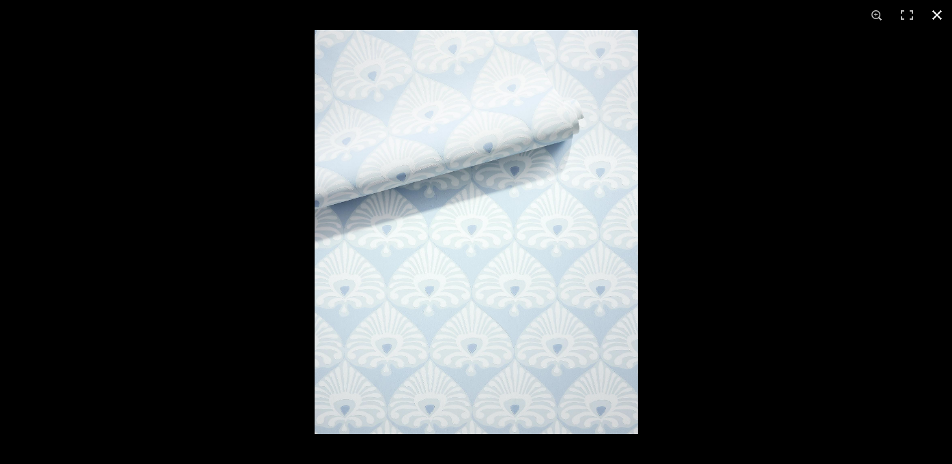
click at [879, 183] on div at bounding box center [790, 262] width 952 height 464
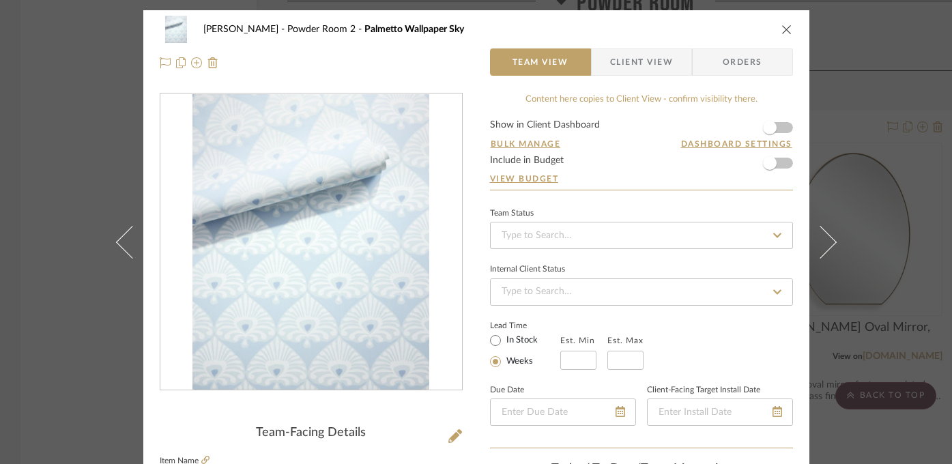
click at [884, 126] on div "[PERSON_NAME] Powder Room 2 Palmetto Wallpaper Sky Team View Client View Orders…" at bounding box center [476, 232] width 952 height 464
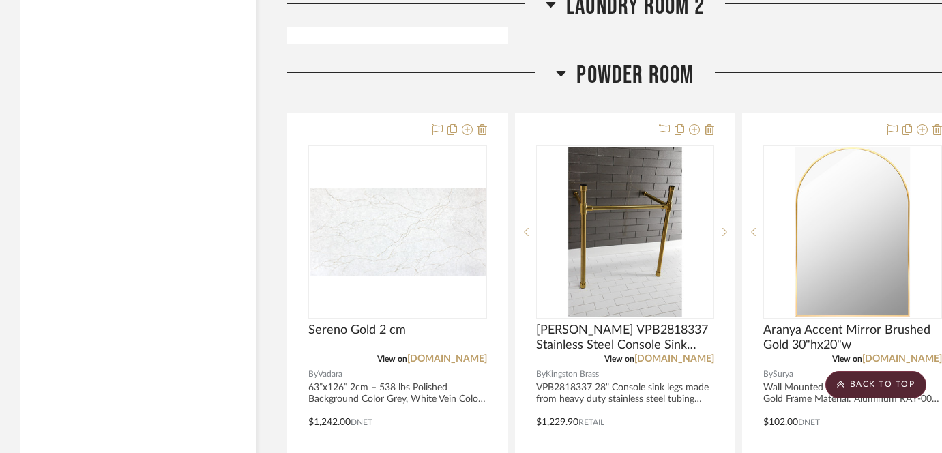
scroll to position [8851, 0]
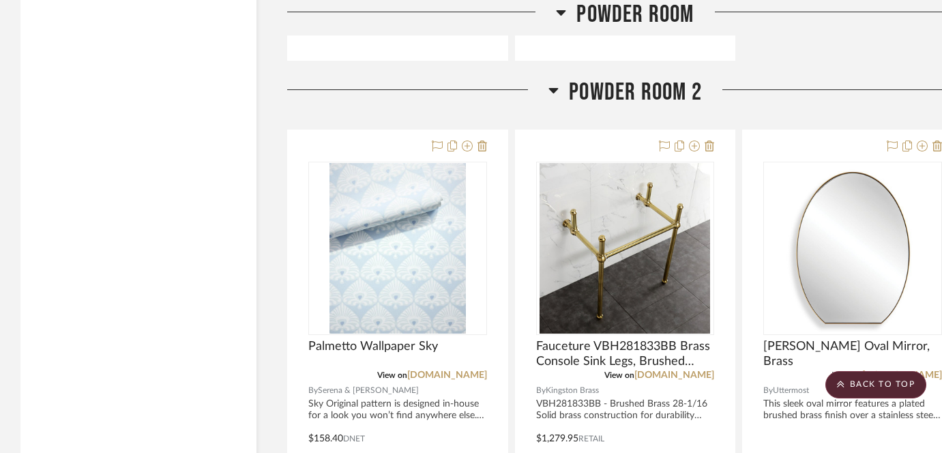
scroll to position [10175, 0]
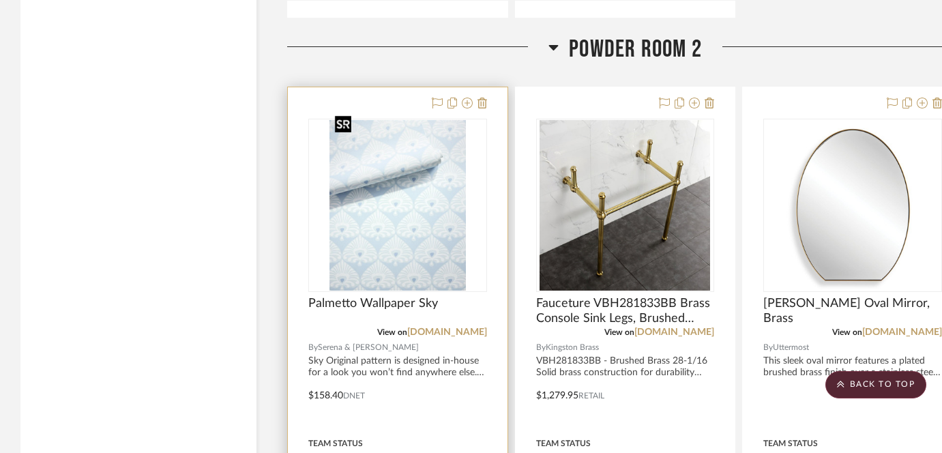
click at [390, 241] on img "0" at bounding box center [397, 205] width 136 height 171
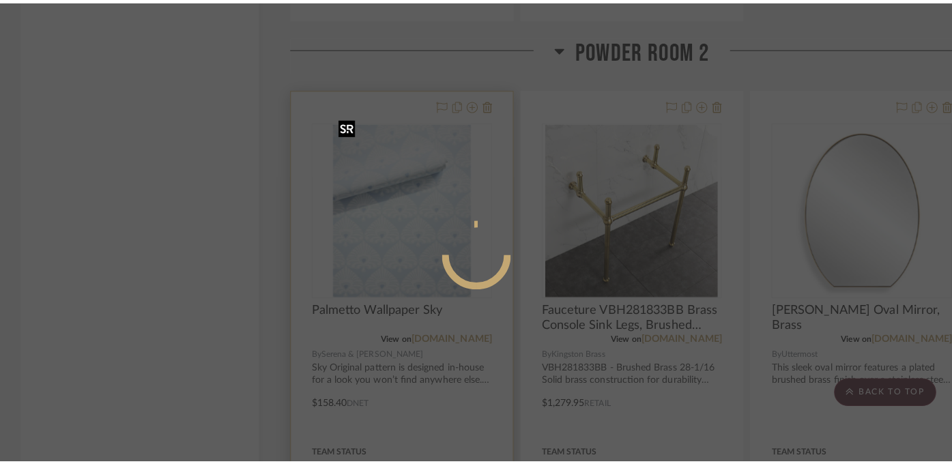
scroll to position [0, 0]
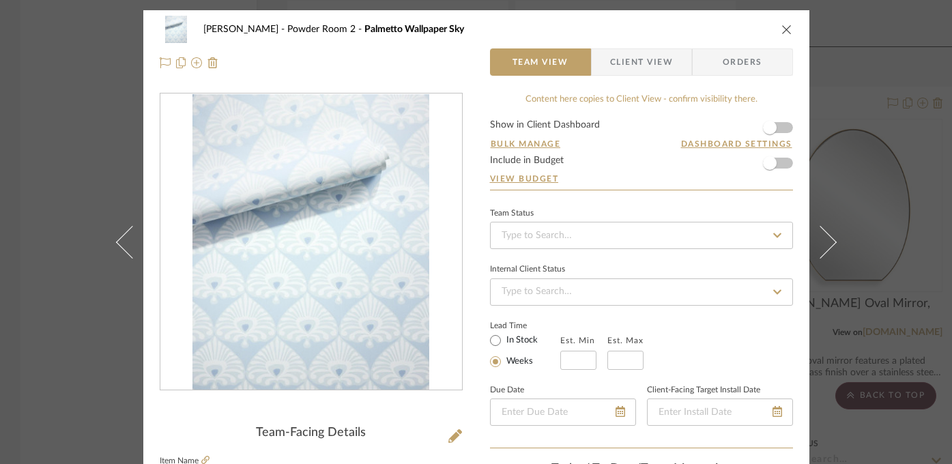
click at [96, 110] on div "[PERSON_NAME] Powder Room 2 Palmetto Wallpaper Sky Team View Client View Orders…" at bounding box center [476, 232] width 952 height 464
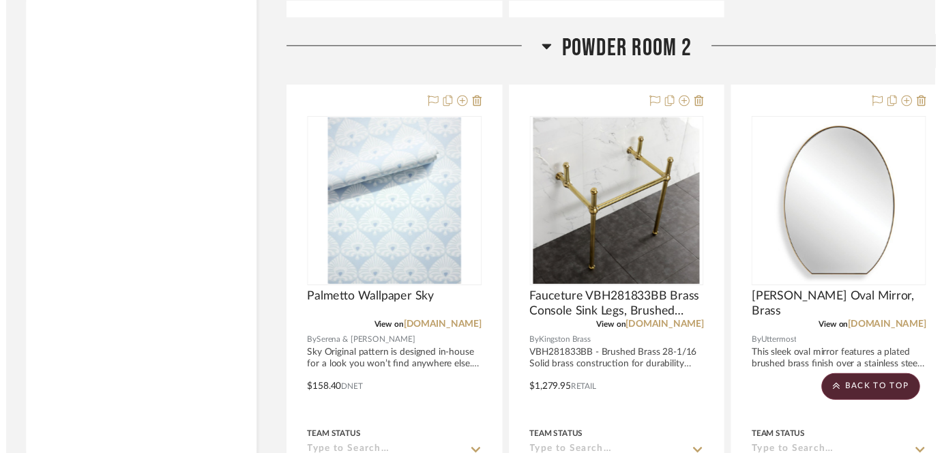
scroll to position [10175, 0]
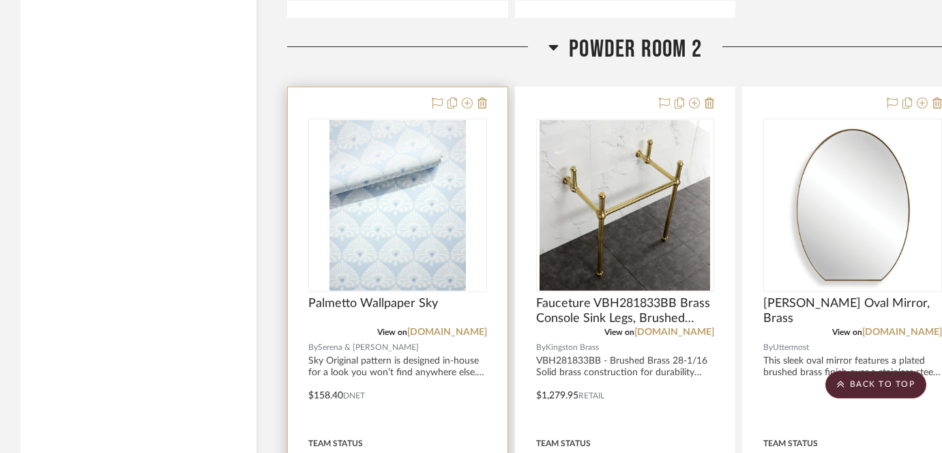
click at [473, 97] on div at bounding box center [457, 104] width 60 height 16
click at [466, 98] on icon at bounding box center [467, 103] width 11 height 11
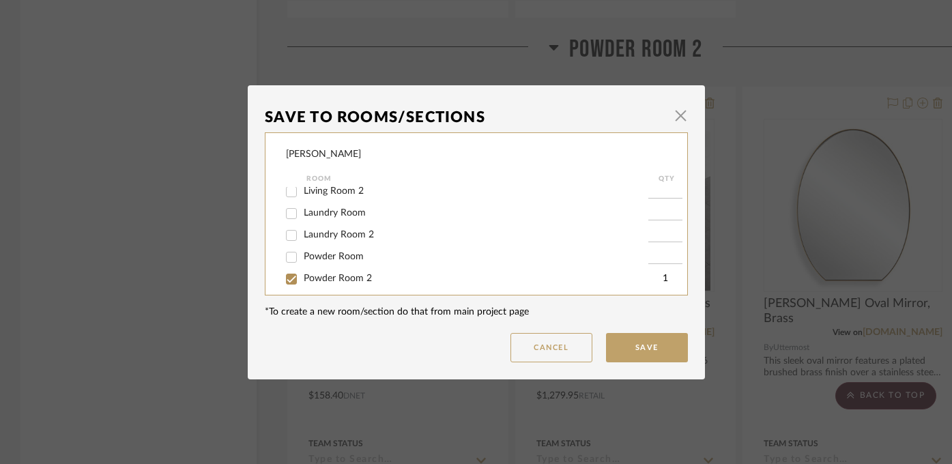
scroll to position [175, 0]
click at [309, 270] on span "Powder Room 2" at bounding box center [338, 270] width 68 height 10
click at [302, 270] on input "Powder Room 2" at bounding box center [291, 270] width 22 height 22
checkbox input "false"
click at [305, 246] on span "Powder Room" at bounding box center [334, 248] width 60 height 10
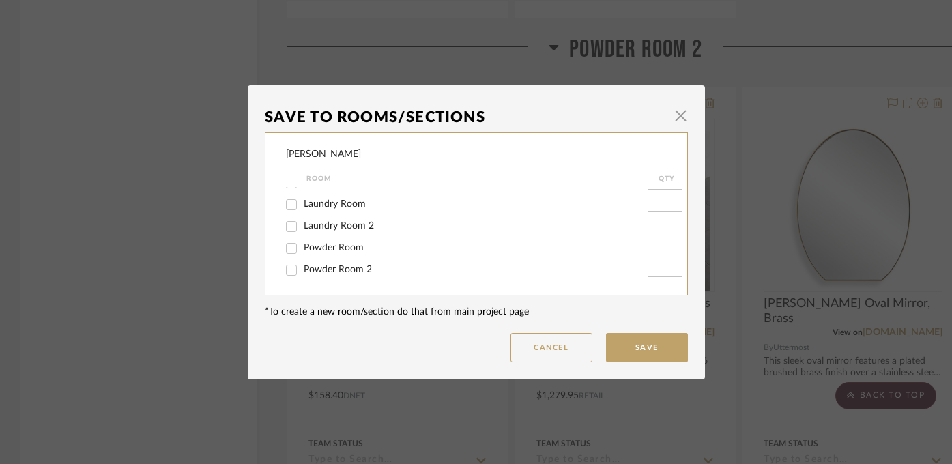
click at [302, 246] on input "Powder Room" at bounding box center [291, 248] width 22 height 22
checkbox input "true"
type input "1"
click at [628, 346] on button "Save" at bounding box center [647, 347] width 82 height 29
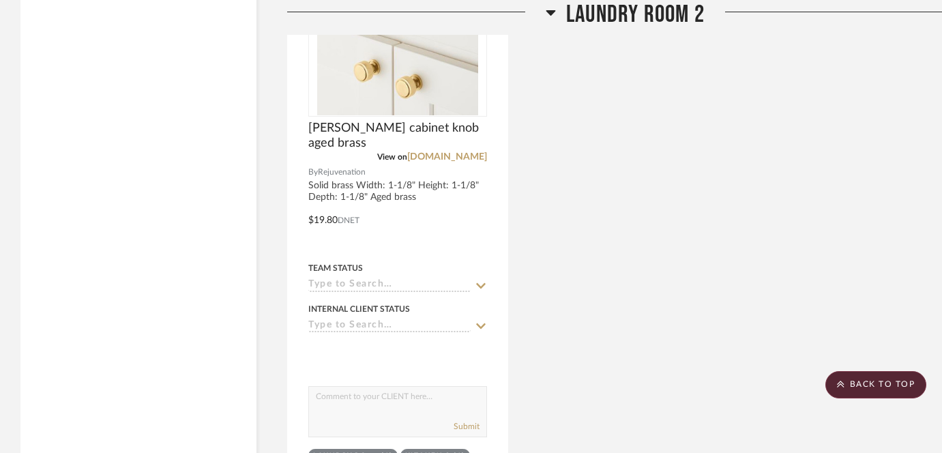
scroll to position [8411, 0]
